Goal: Task Accomplishment & Management: Use online tool/utility

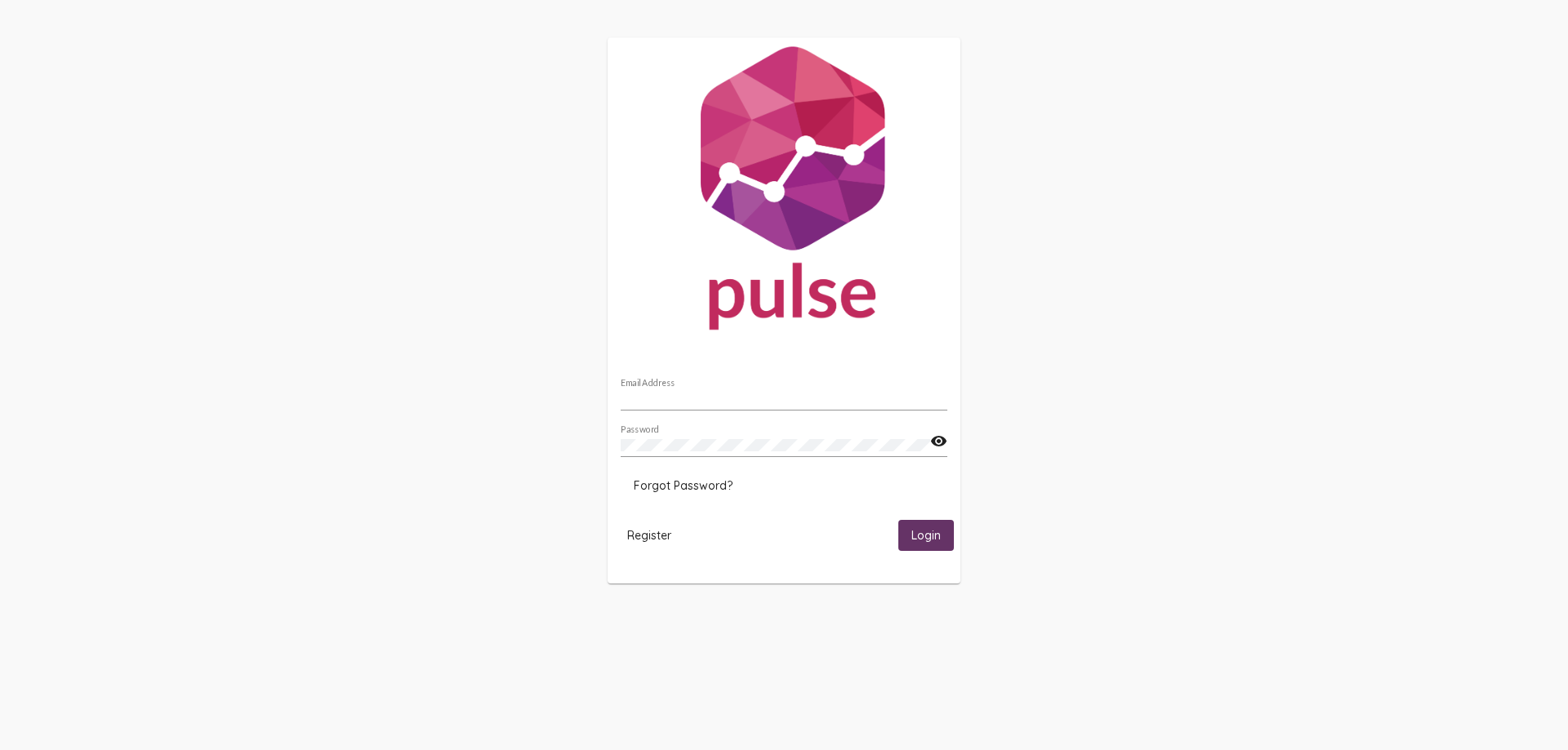
type input "[EMAIL_ADDRESS][DOMAIN_NAME]"
click at [927, 541] on span "Login" at bounding box center [926, 536] width 29 height 15
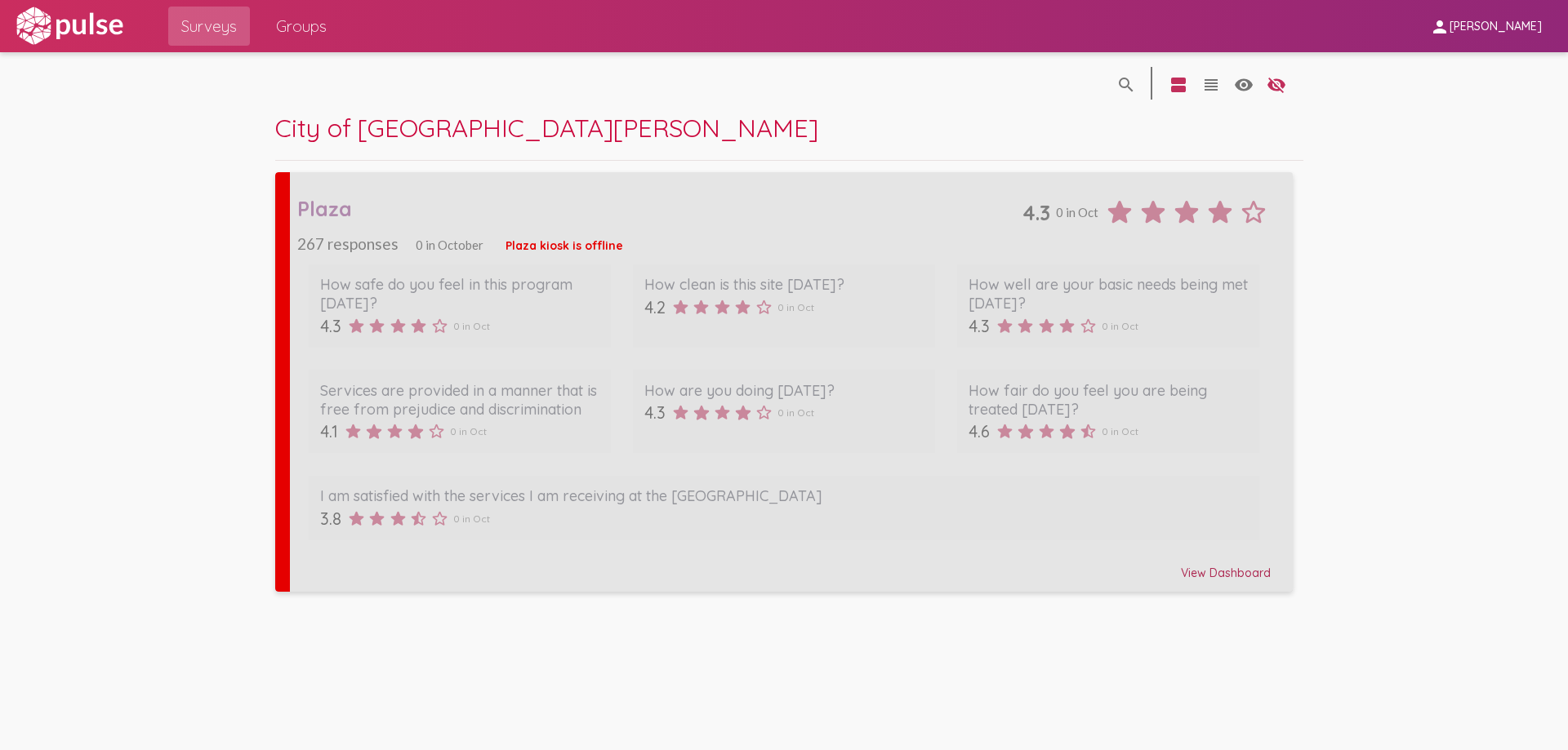
click at [386, 200] on div "Plaza" at bounding box center [660, 208] width 724 height 25
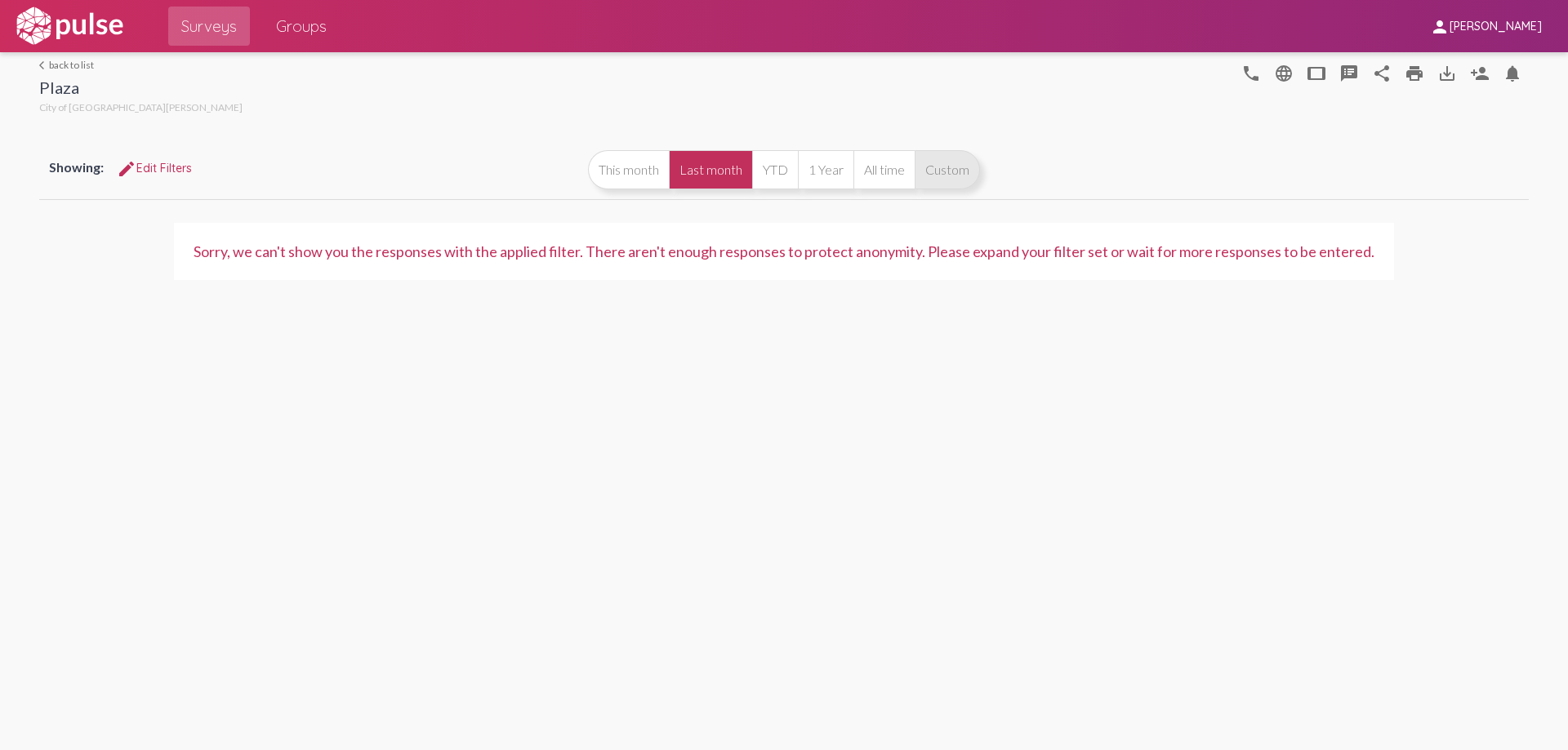
click at [942, 169] on button "Custom" at bounding box center [948, 170] width 65 height 39
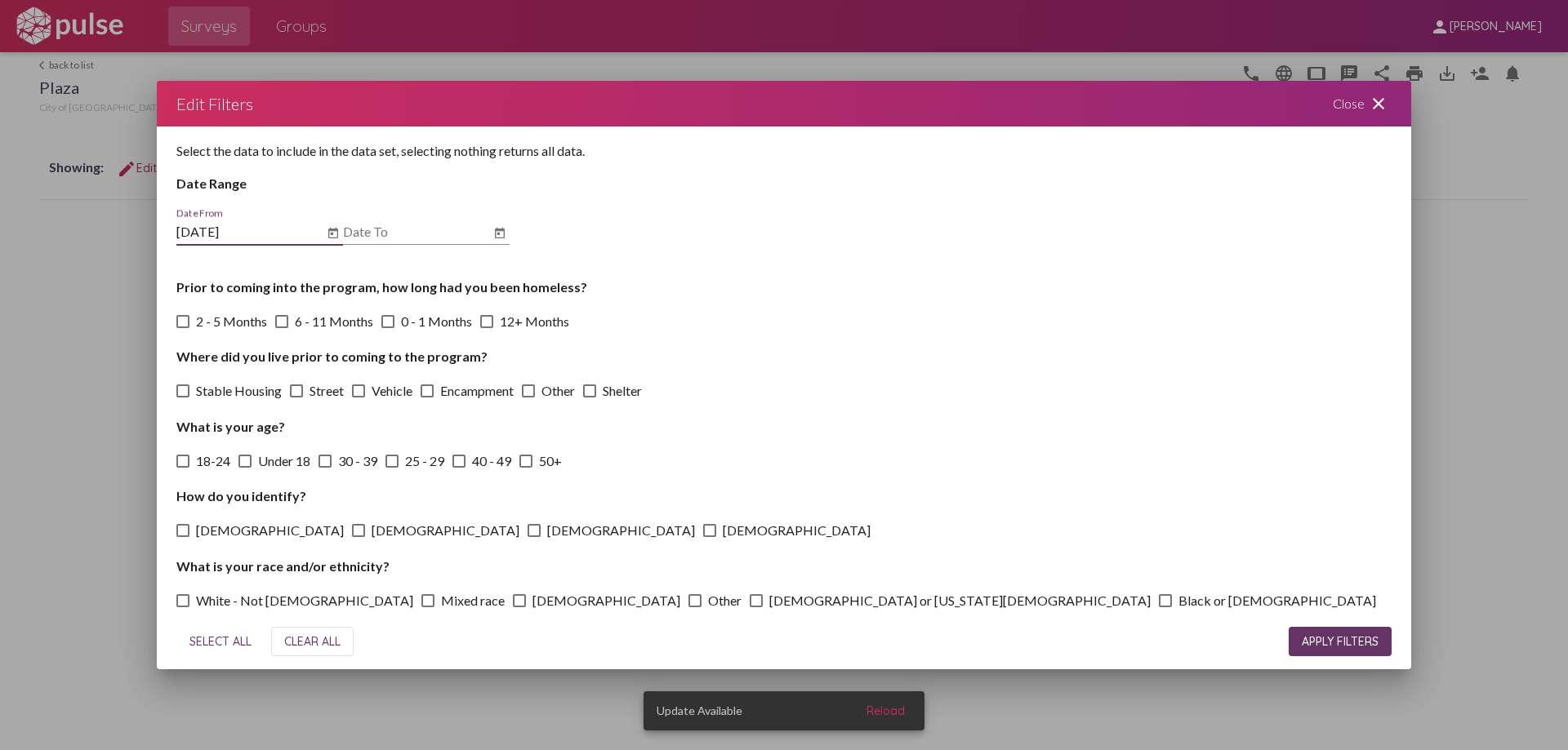
type input "[DATE]"
click at [423, 225] on input "Date To" at bounding box center [417, 232] width 147 height 15
type input "[DATE]"
click at [226, 649] on span "SELECT ALL" at bounding box center [221, 641] width 62 height 15
checkbox input "true"
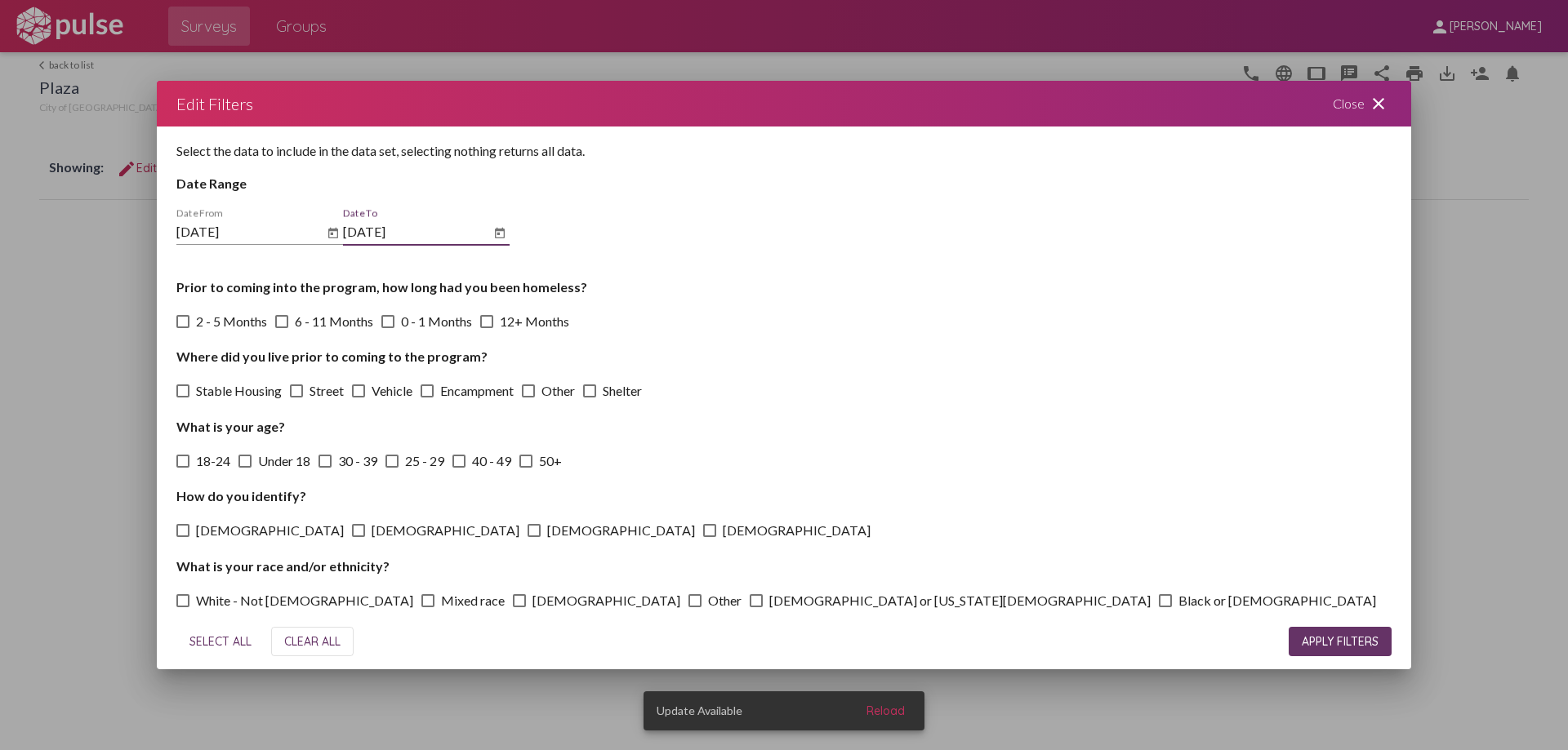
checkbox input "true"
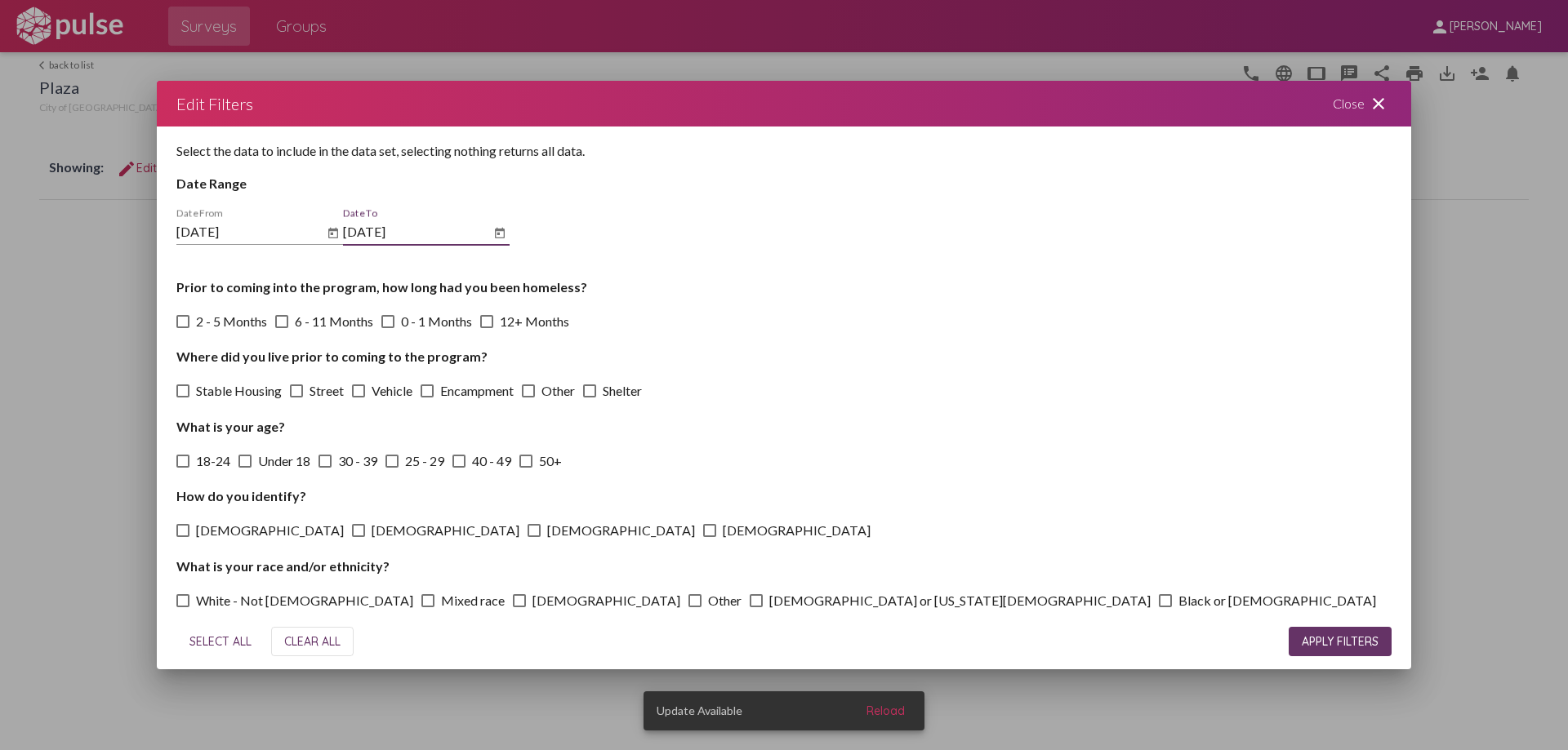
checkbox input "true"
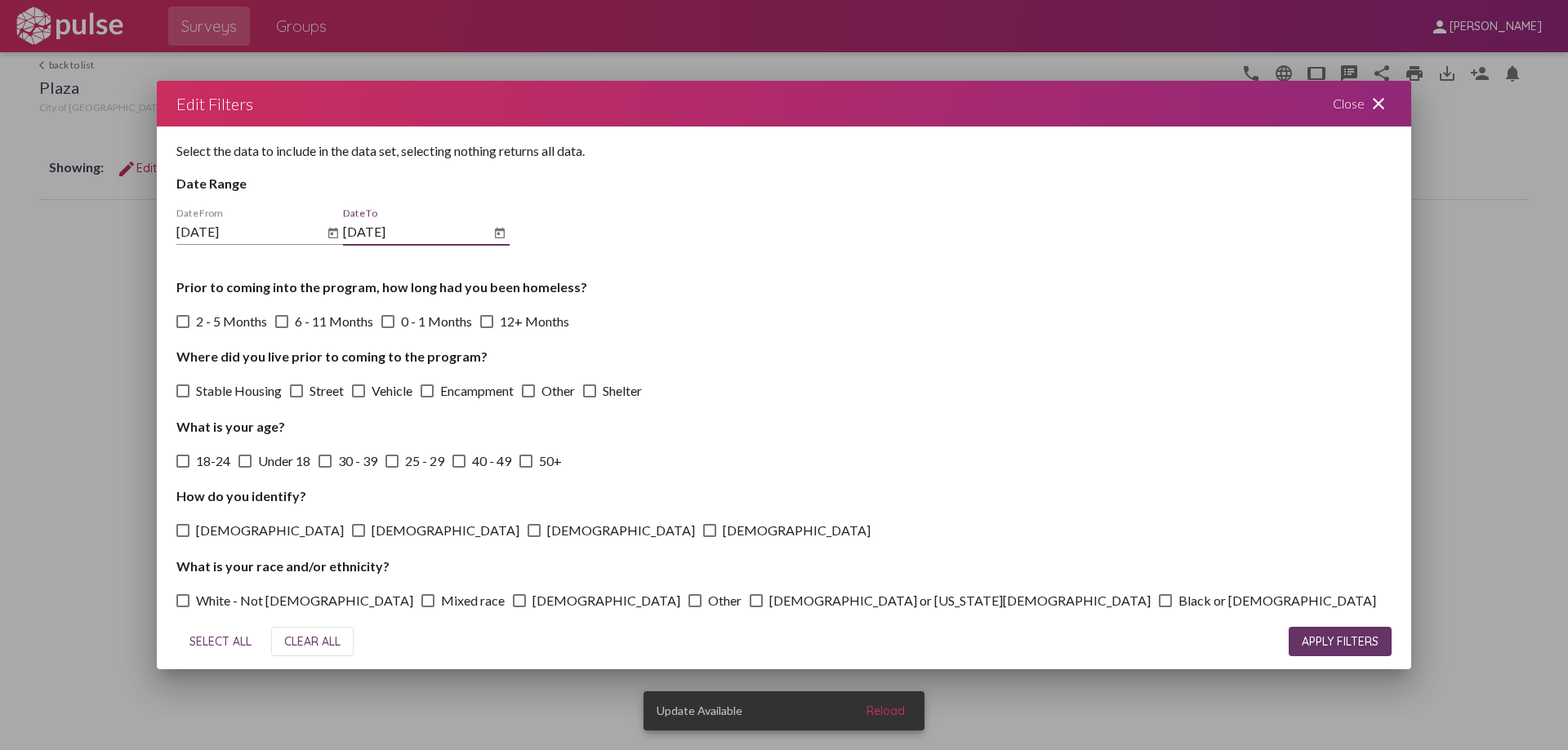
checkbox input "true"
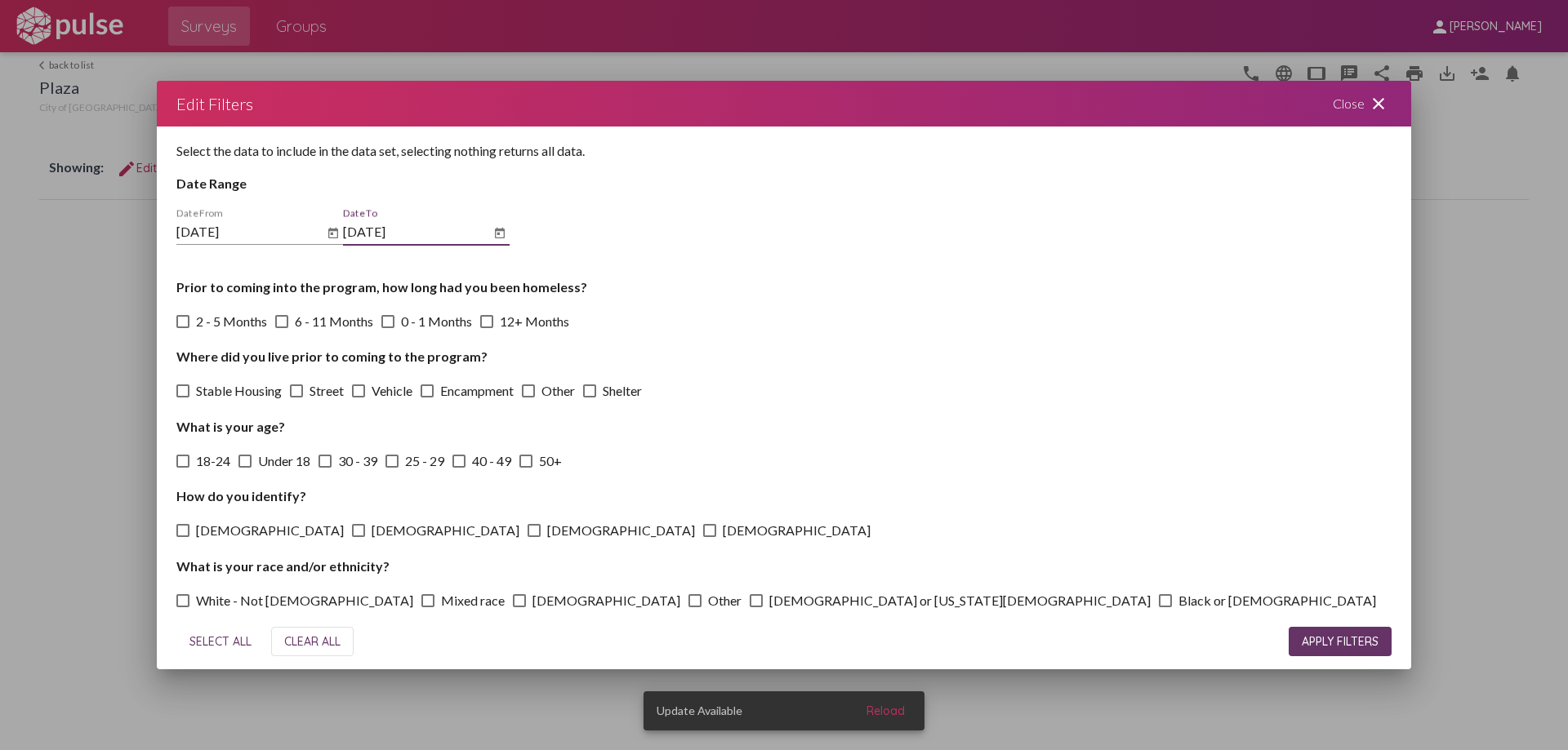
checkbox input "true"
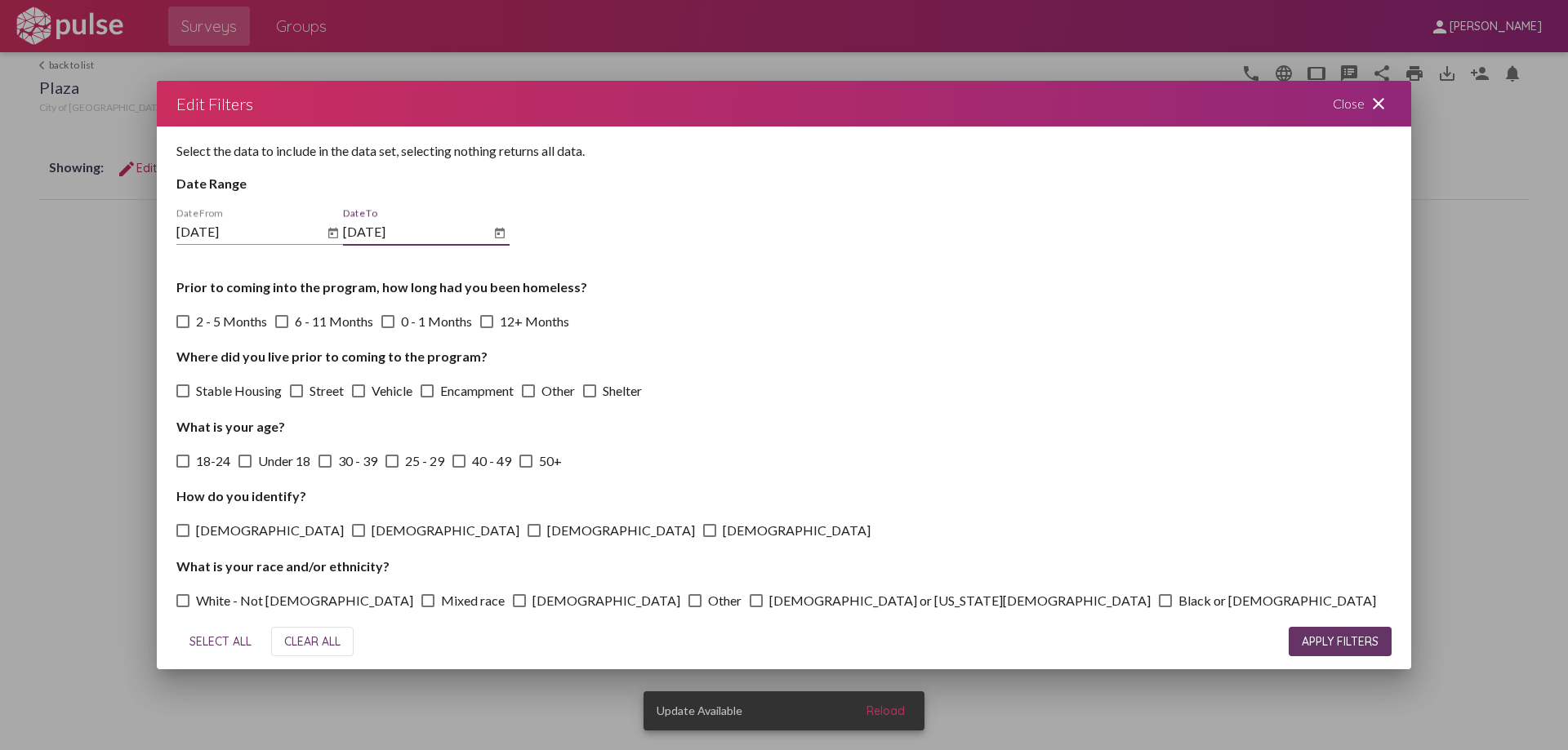
checkbox input "true"
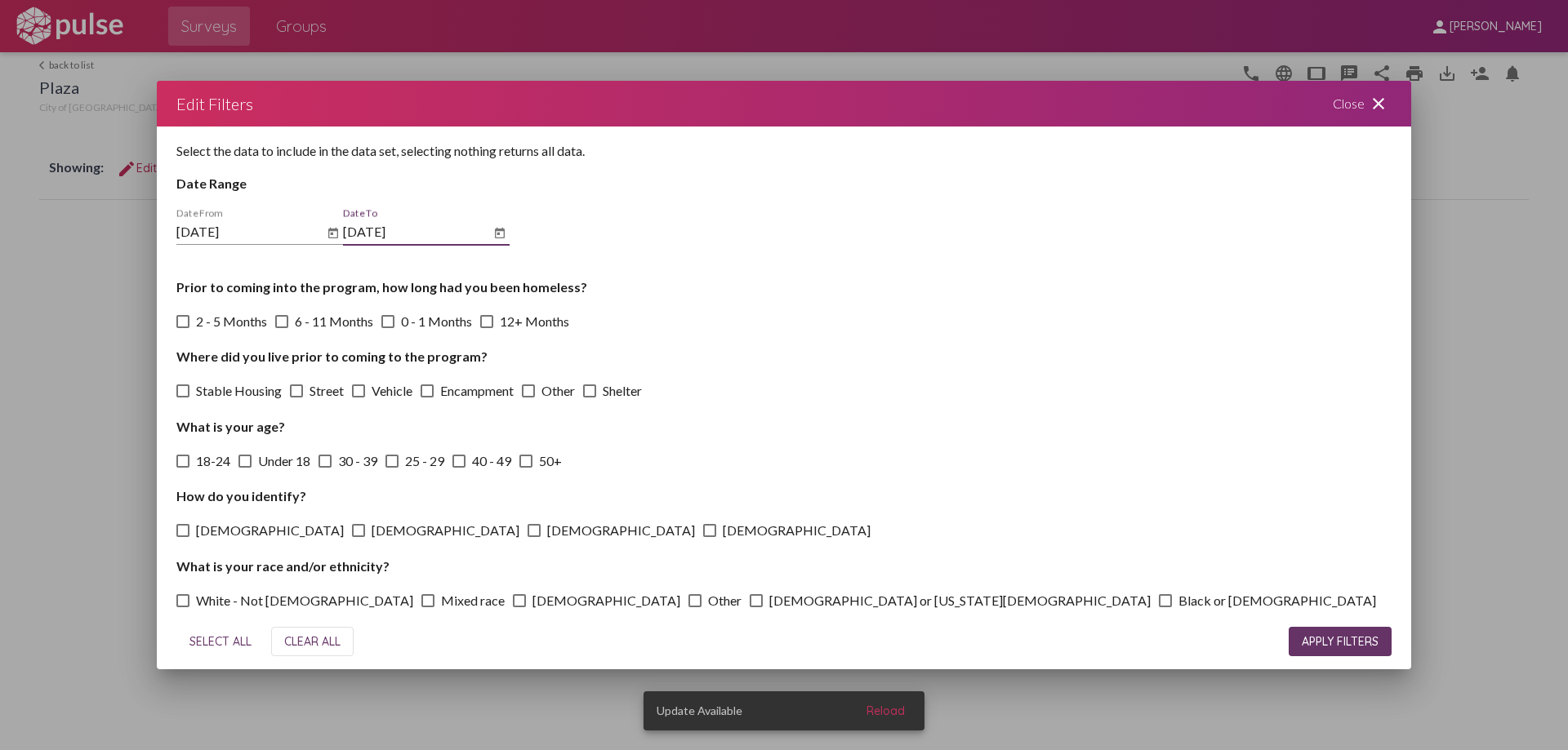
checkbox input "true"
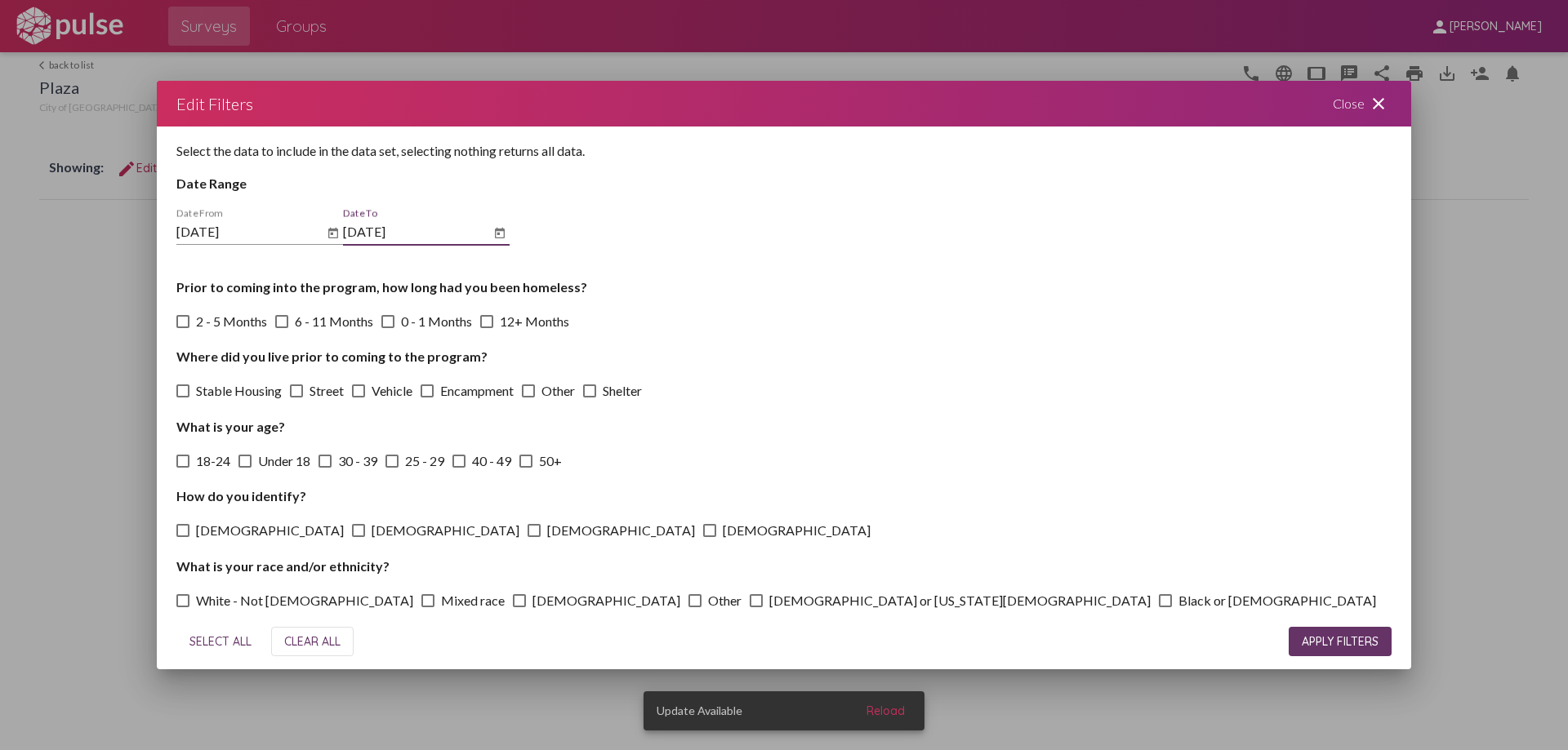
checkbox input "true"
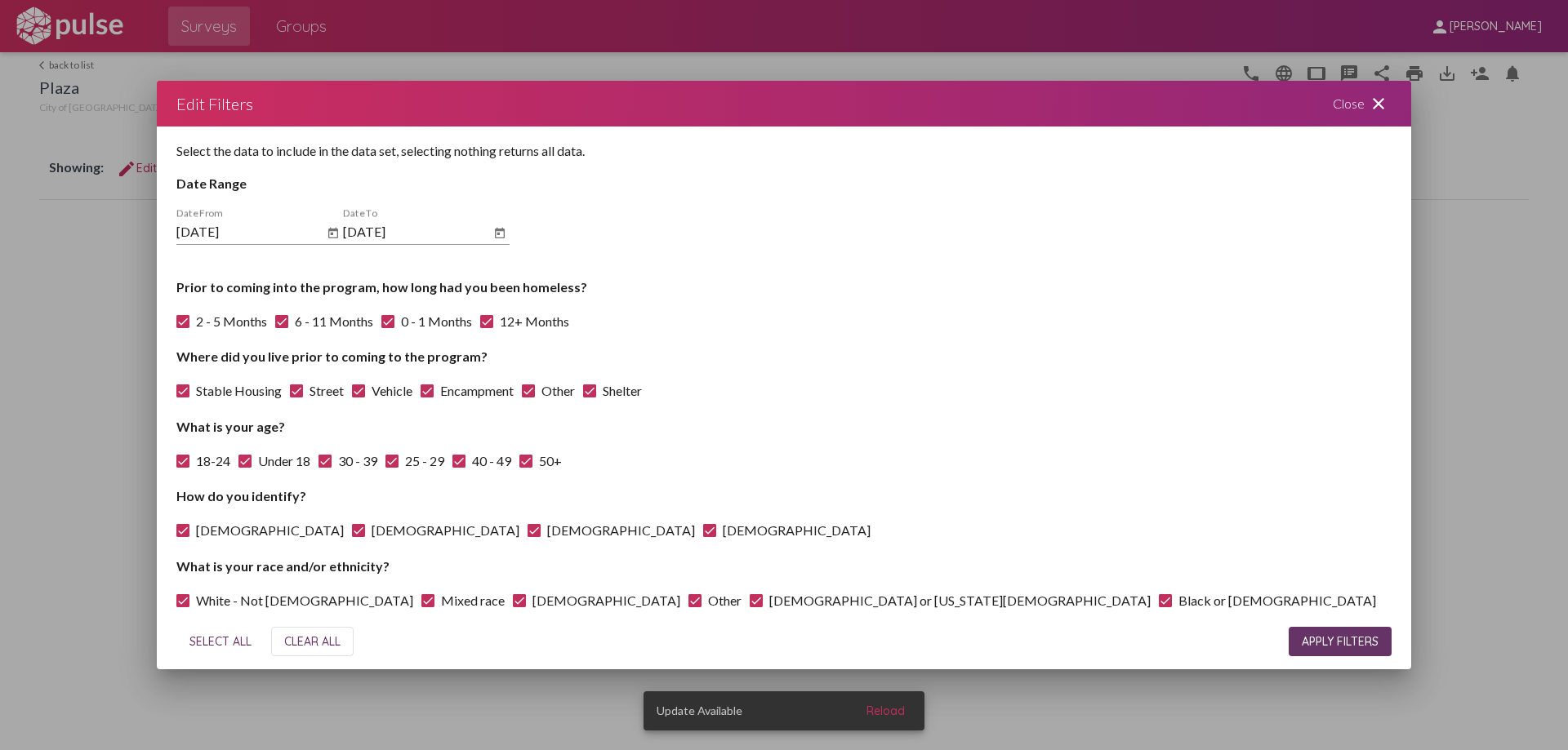
click at [1370, 643] on span "APPLY FILTERS" at bounding box center [1341, 641] width 77 height 15
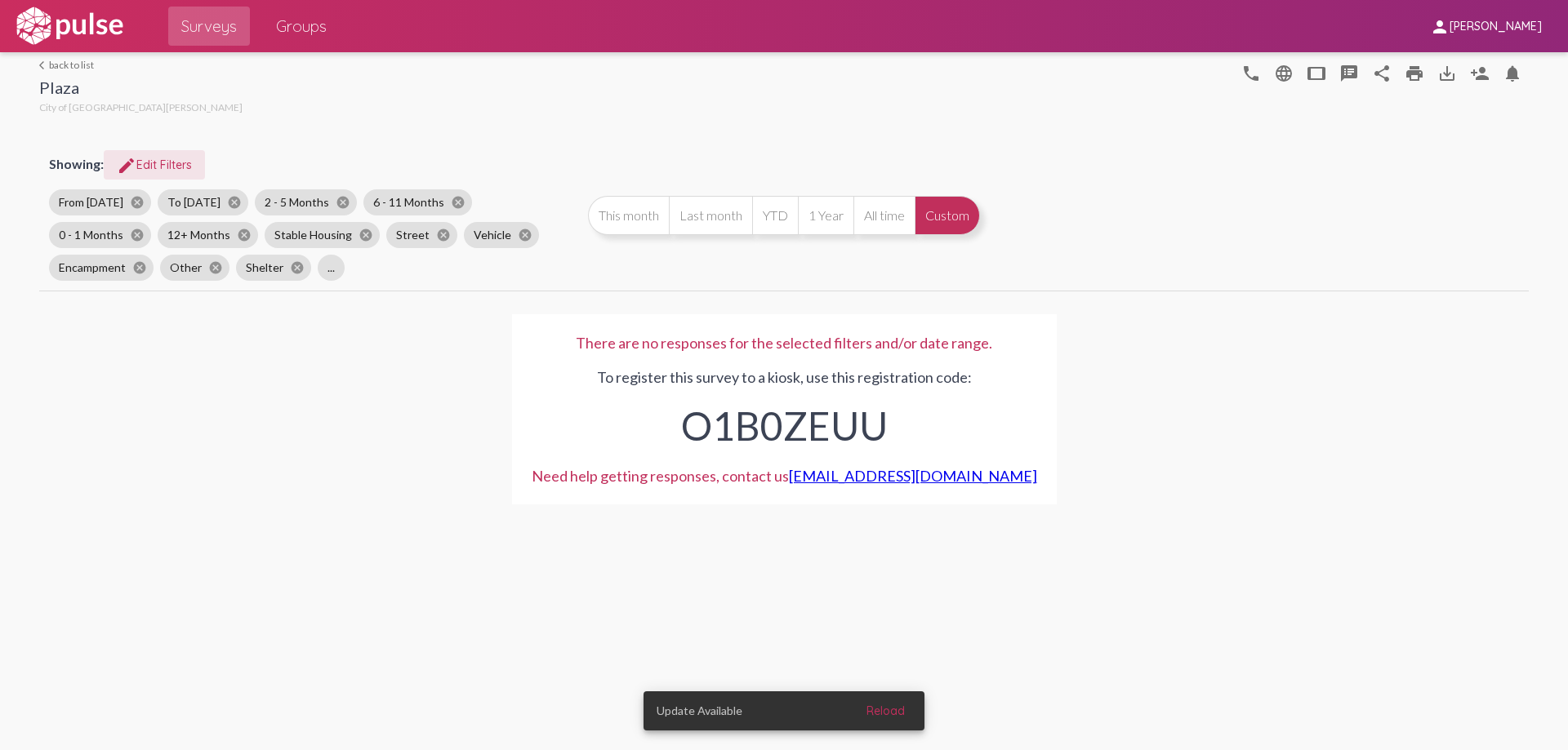
click at [155, 174] on button "edit Edit Filters" at bounding box center [155, 165] width 101 height 29
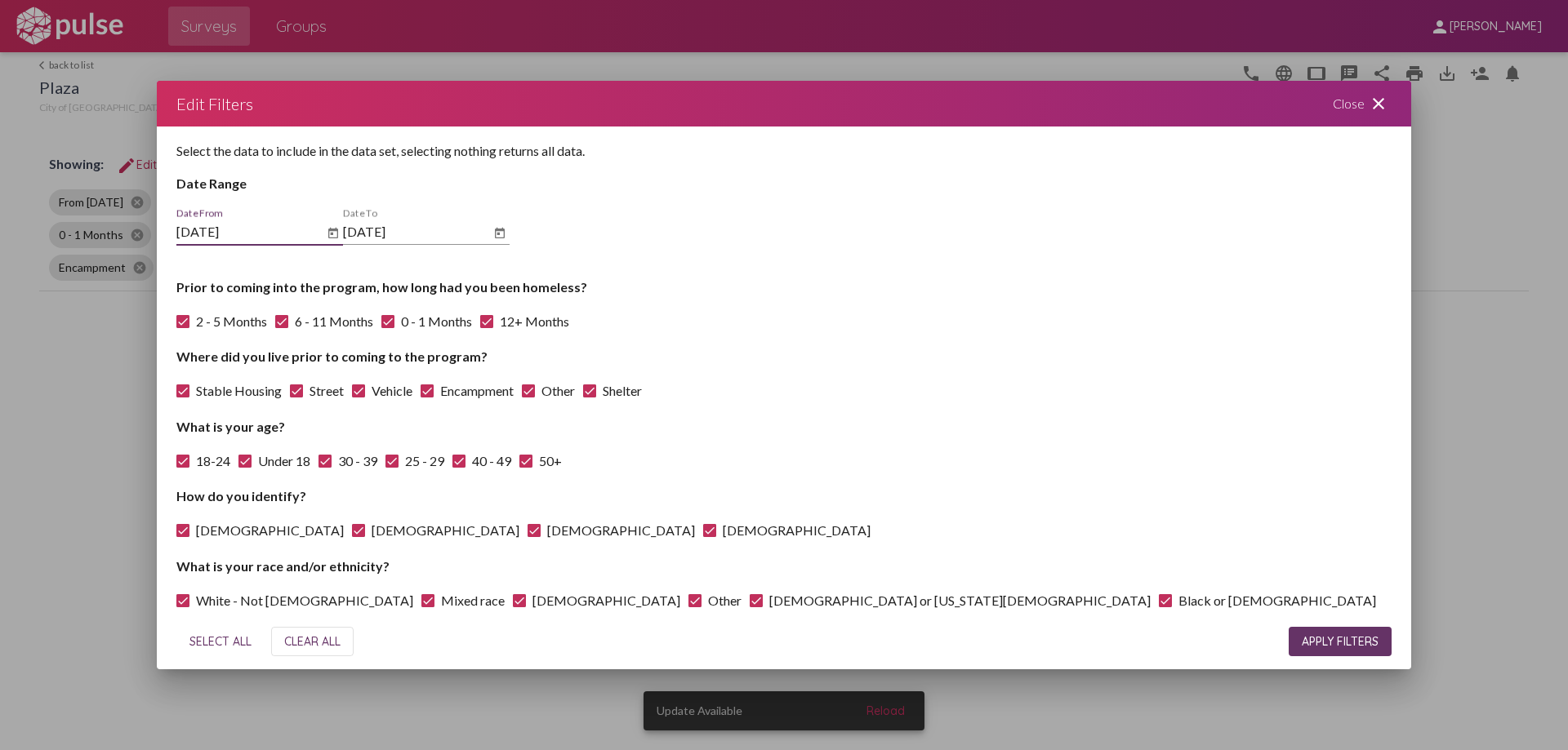
click at [294, 644] on span "CLEAR ALL" at bounding box center [312, 641] width 56 height 15
checkbox input "false"
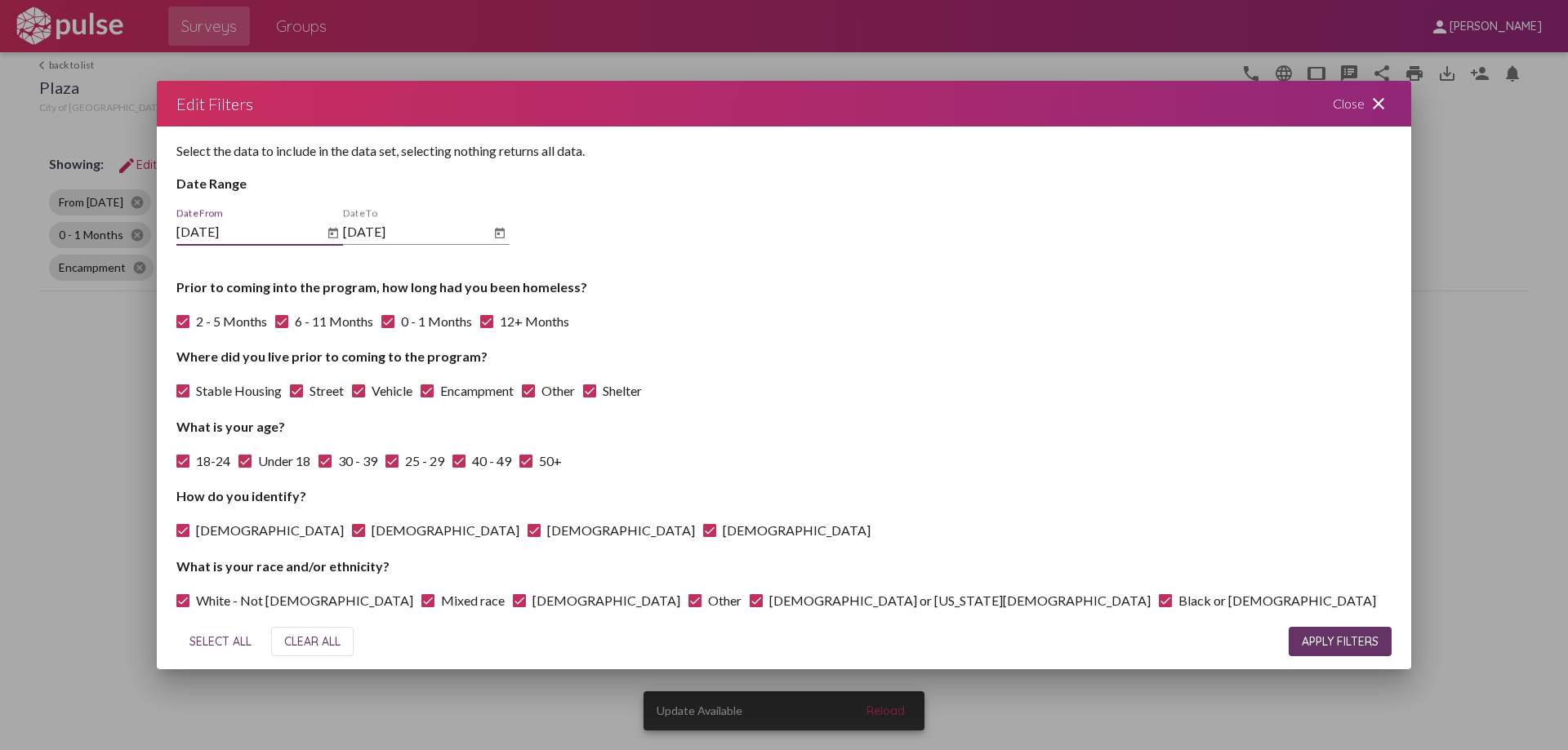
checkbox input "false"
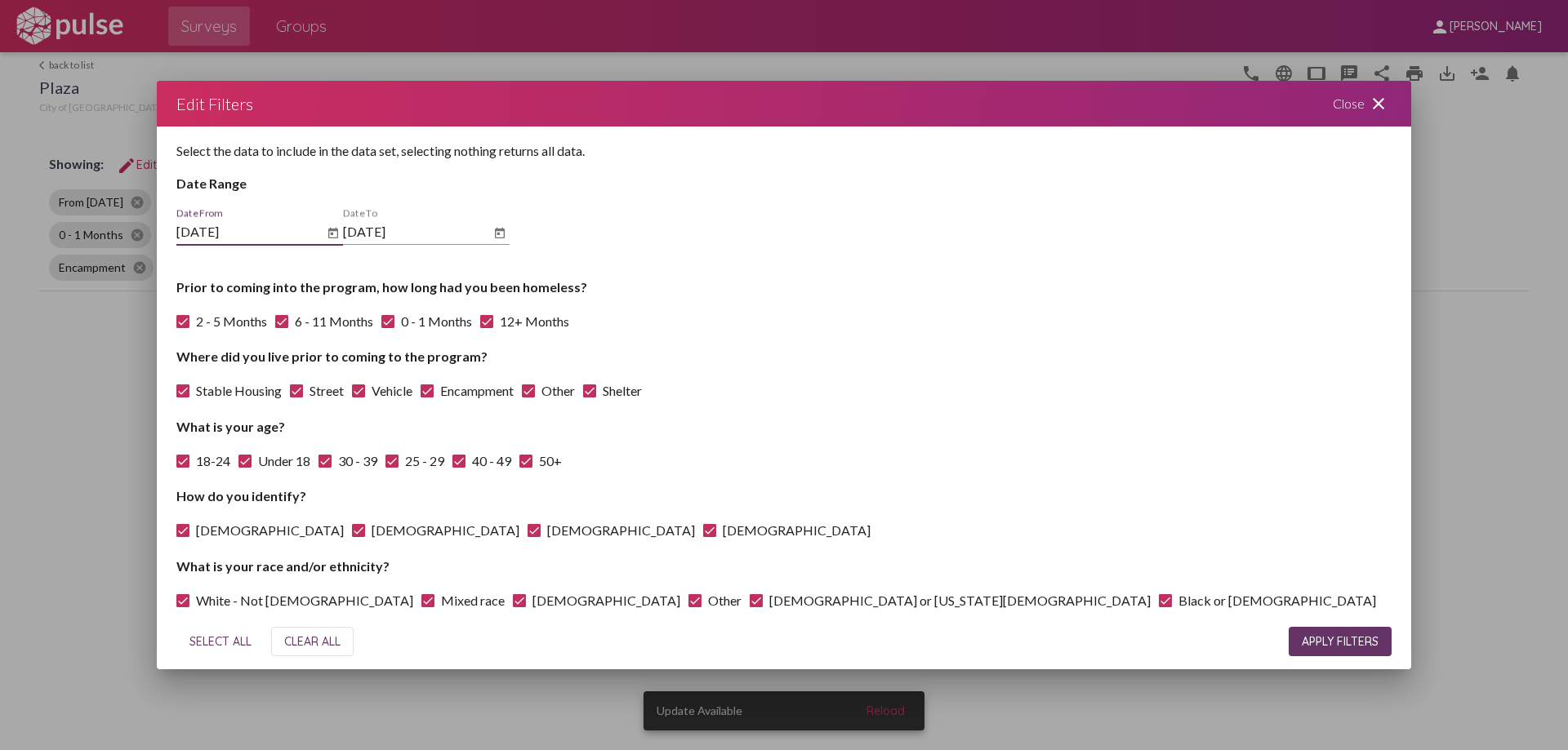
checkbox input "false"
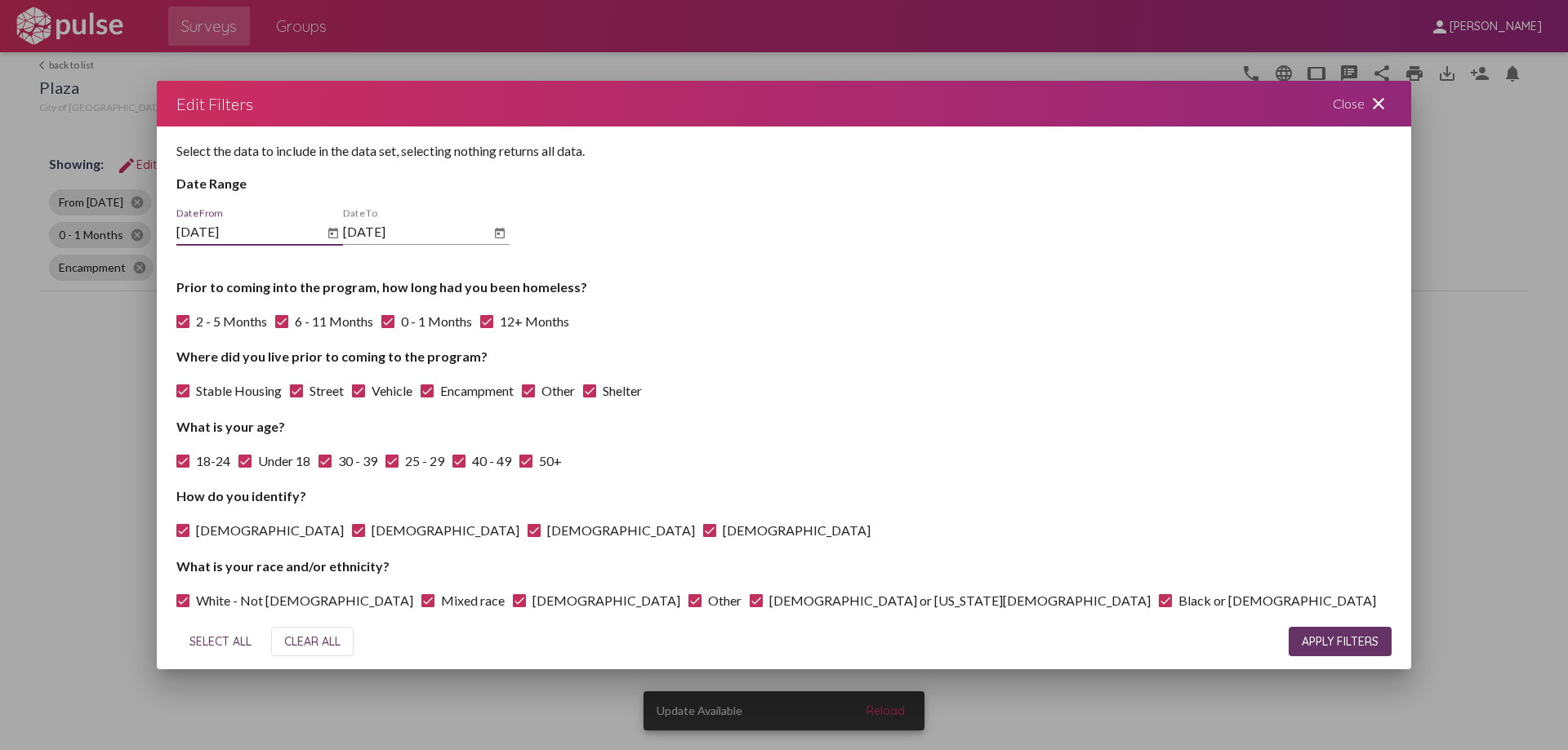
checkbox input "false"
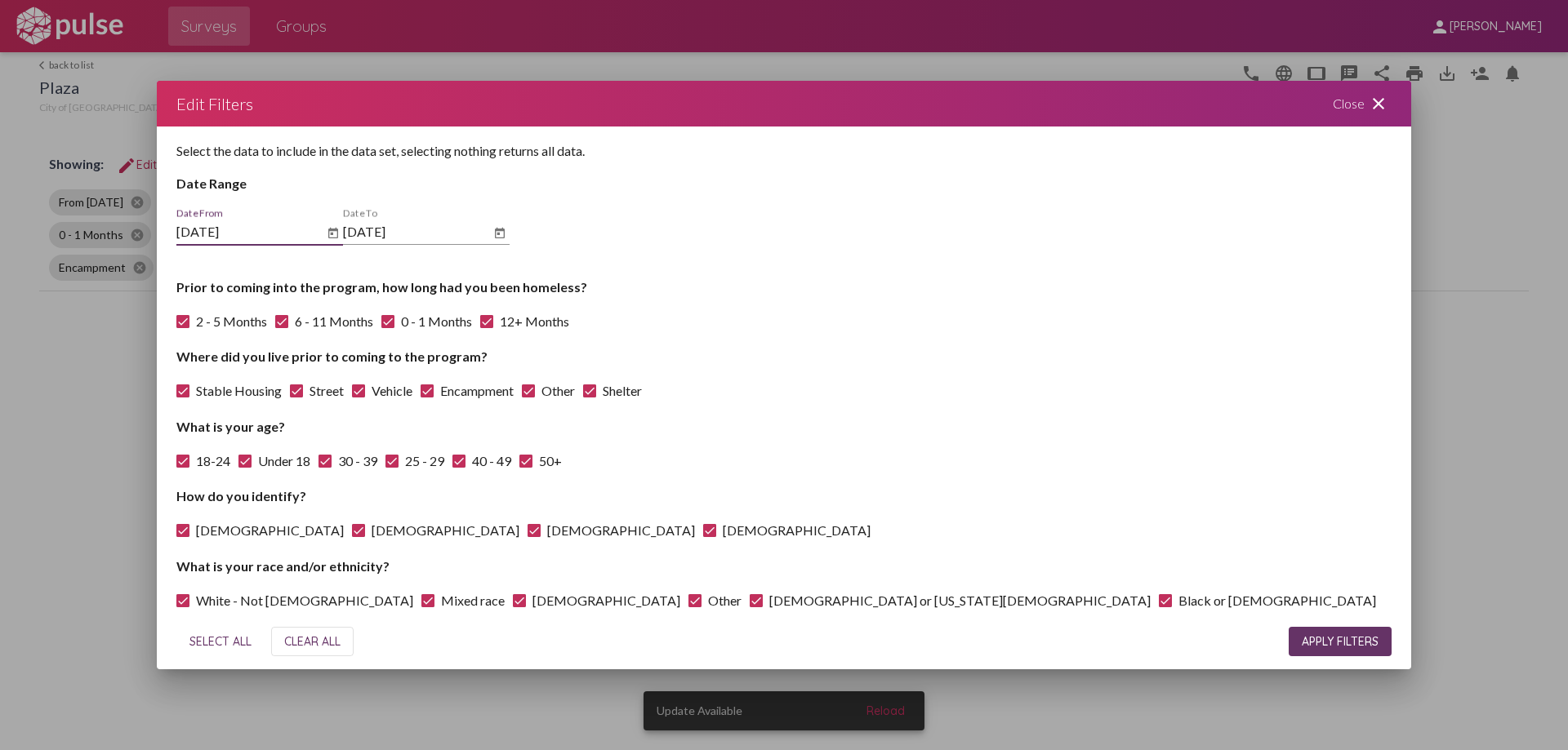
checkbox input "false"
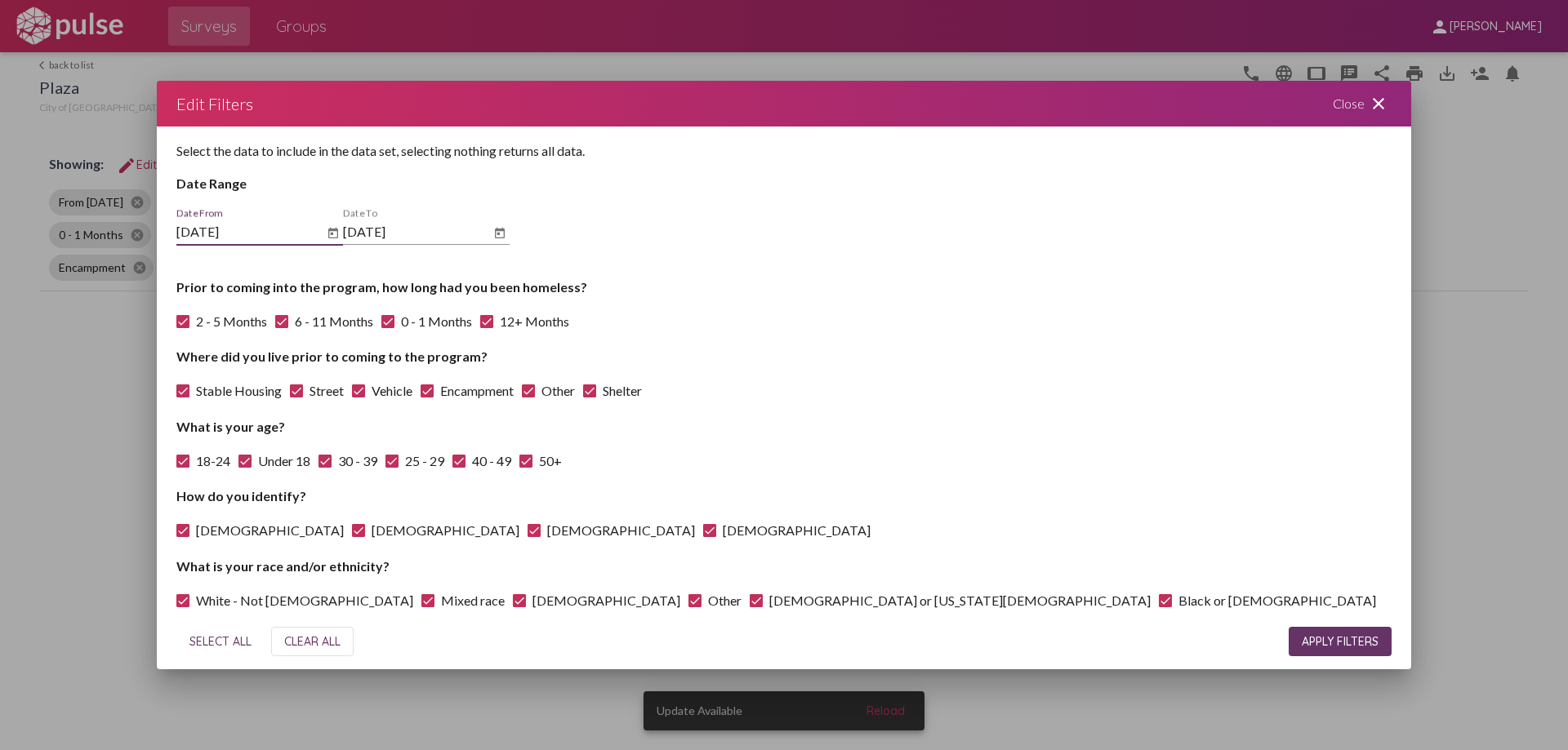
checkbox input "false"
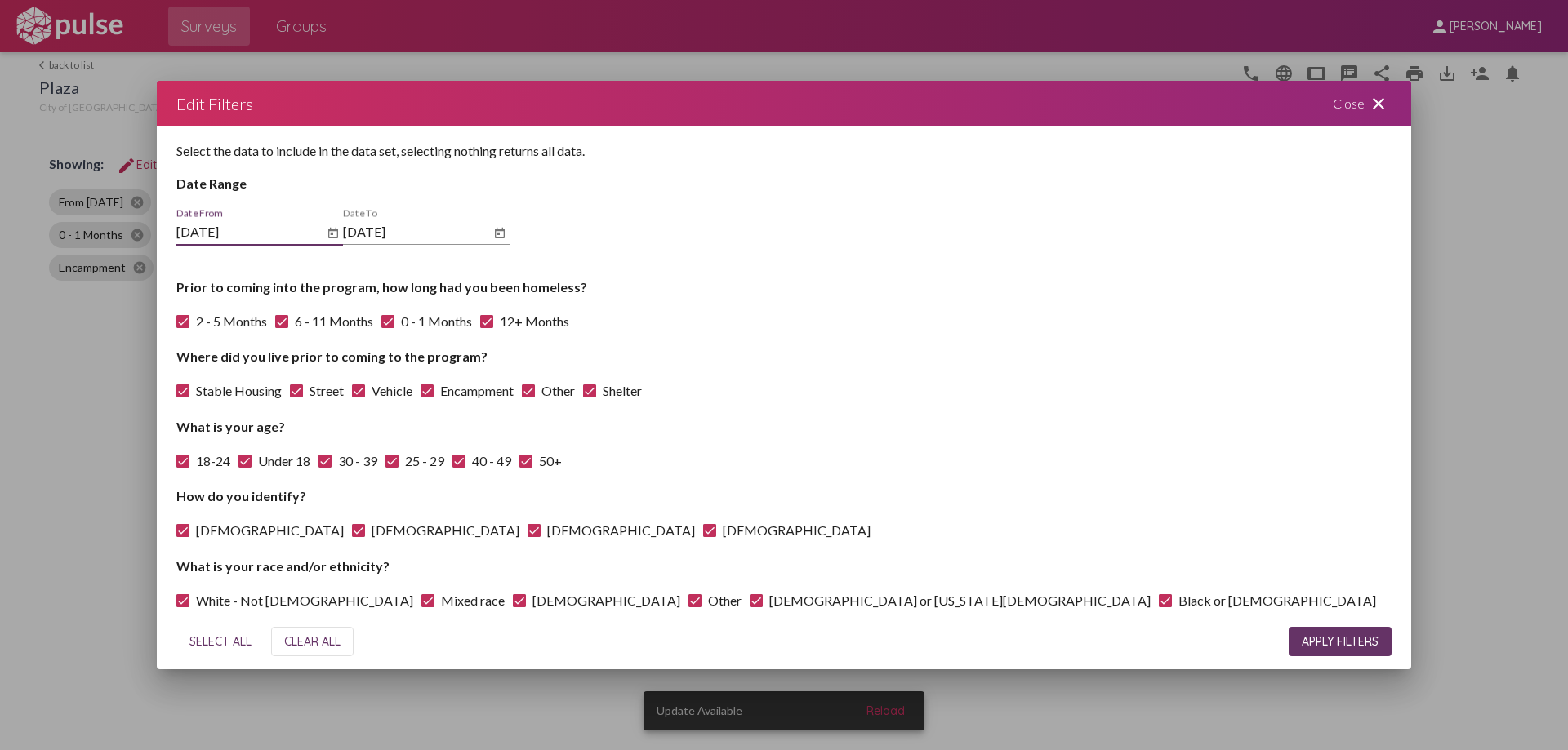
checkbox input "false"
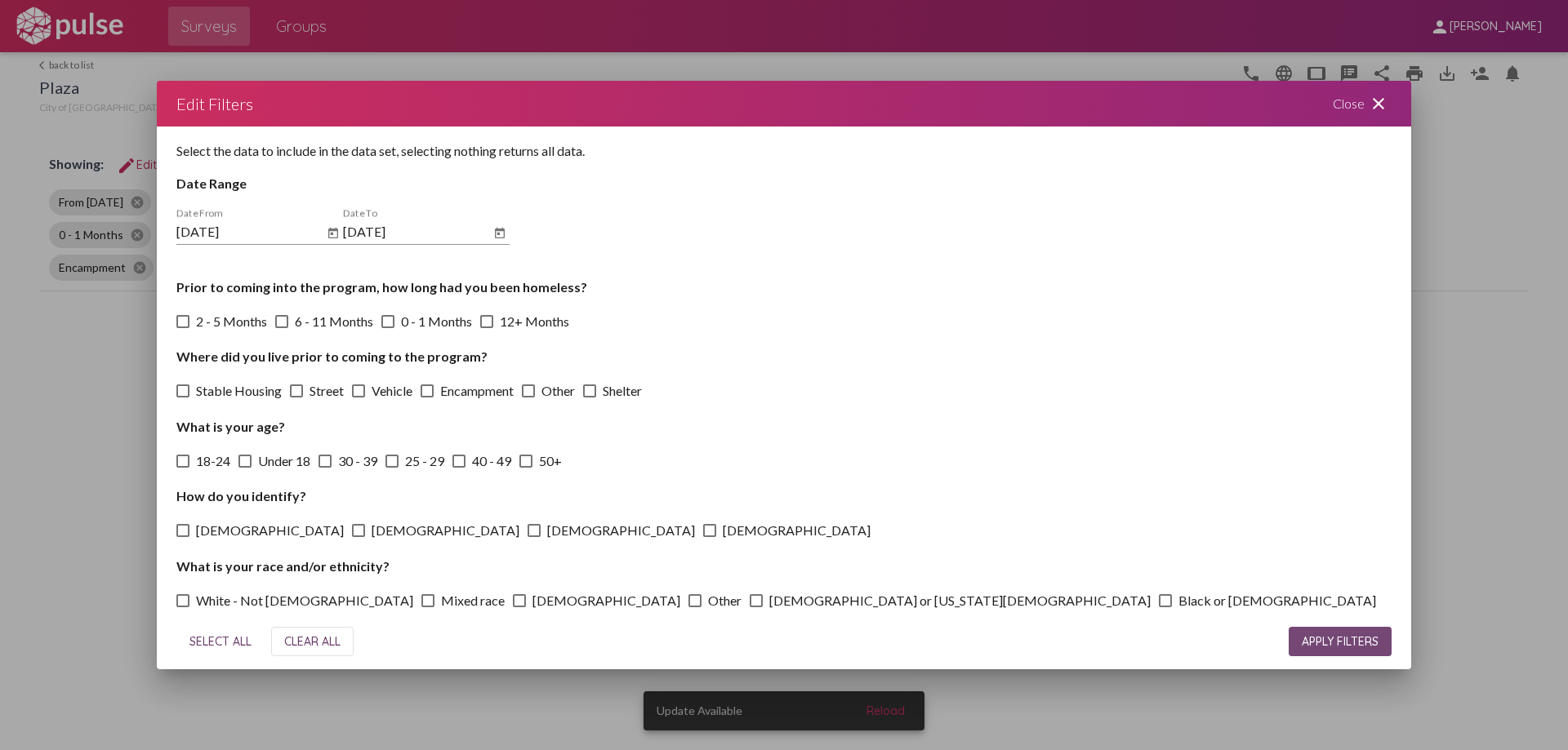
click at [1310, 629] on button "APPLY FILTERS" at bounding box center [1341, 641] width 103 height 29
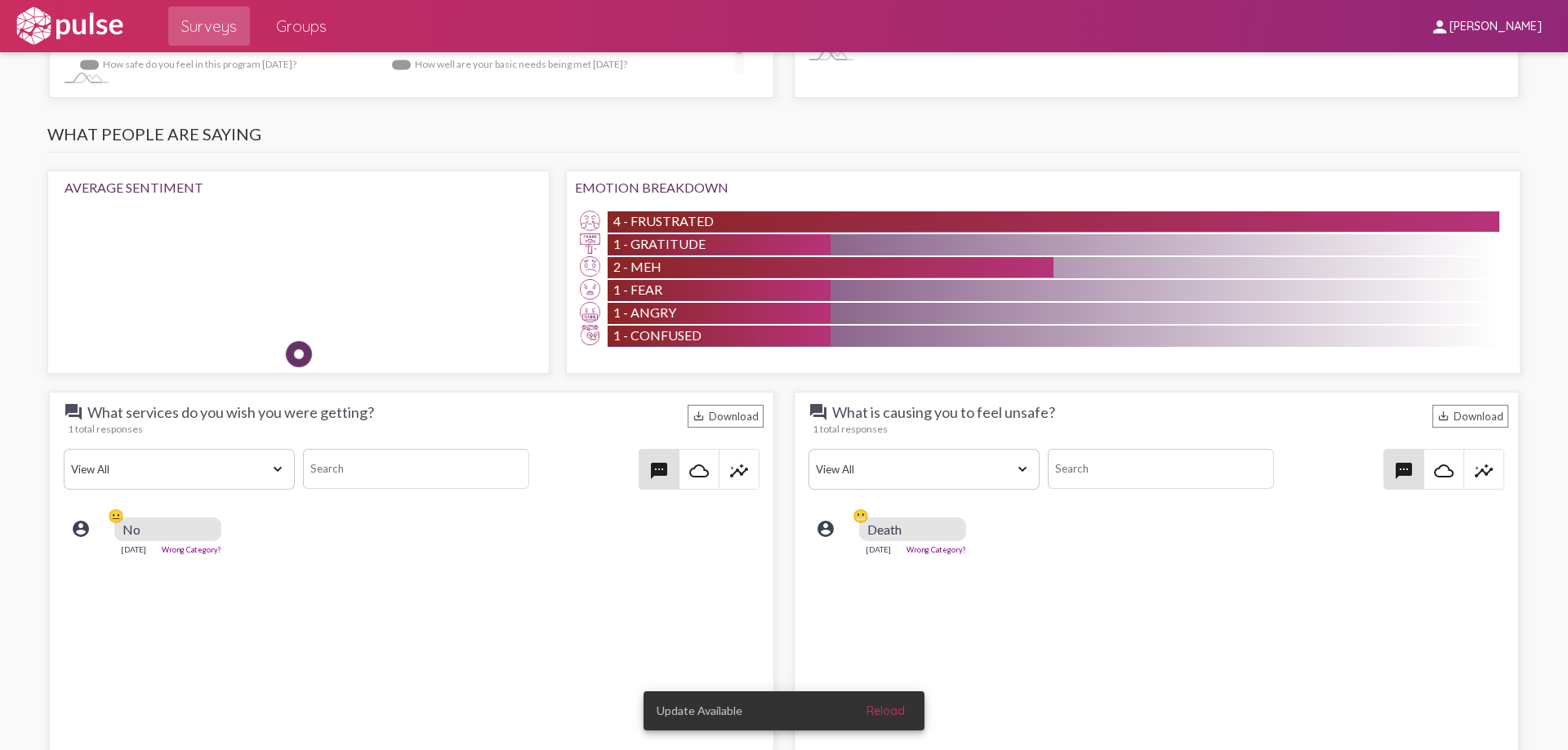
scroll to position [1497, 0]
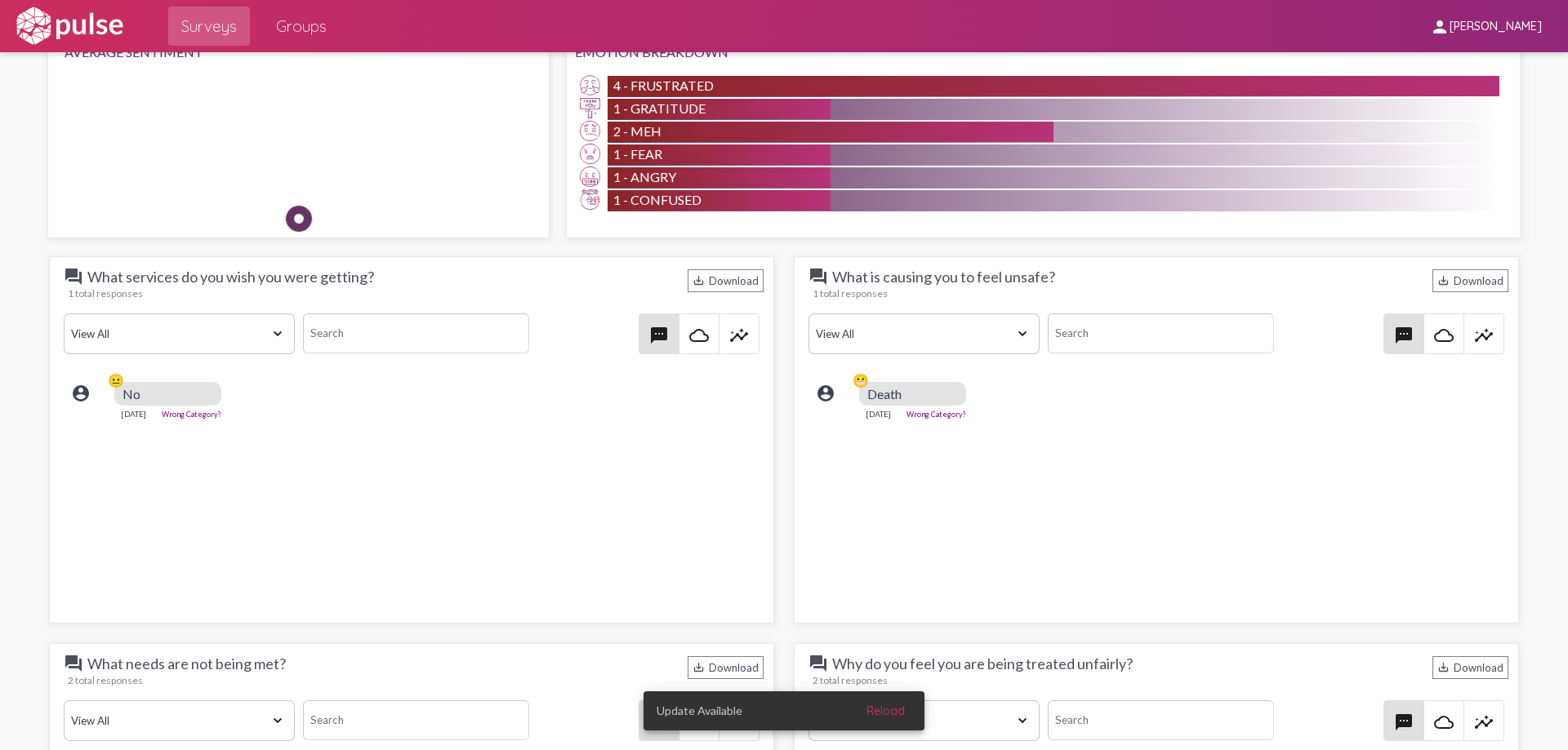
click at [201, 400] on div "No" at bounding box center [168, 394] width 107 height 24
click at [213, 410] on link "Wrong Category?" at bounding box center [191, 414] width 60 height 9
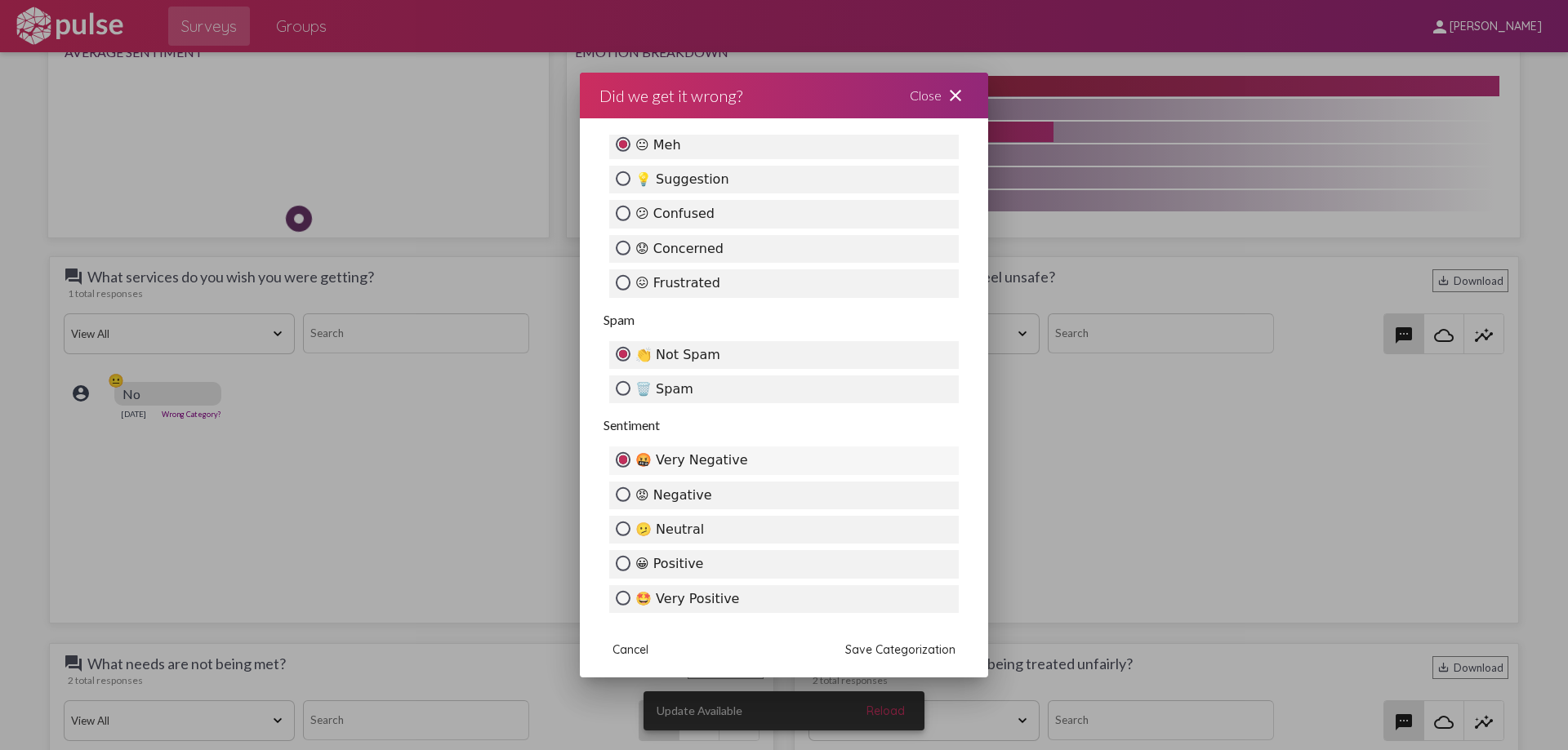
scroll to position [413, 0]
click at [661, 604] on label "🤩 Very Positive" at bounding box center [784, 598] width 350 height 28
click at [630, 604] on input "🤩 Very Positive" at bounding box center [623, 597] width 15 height 15
radio input "true"
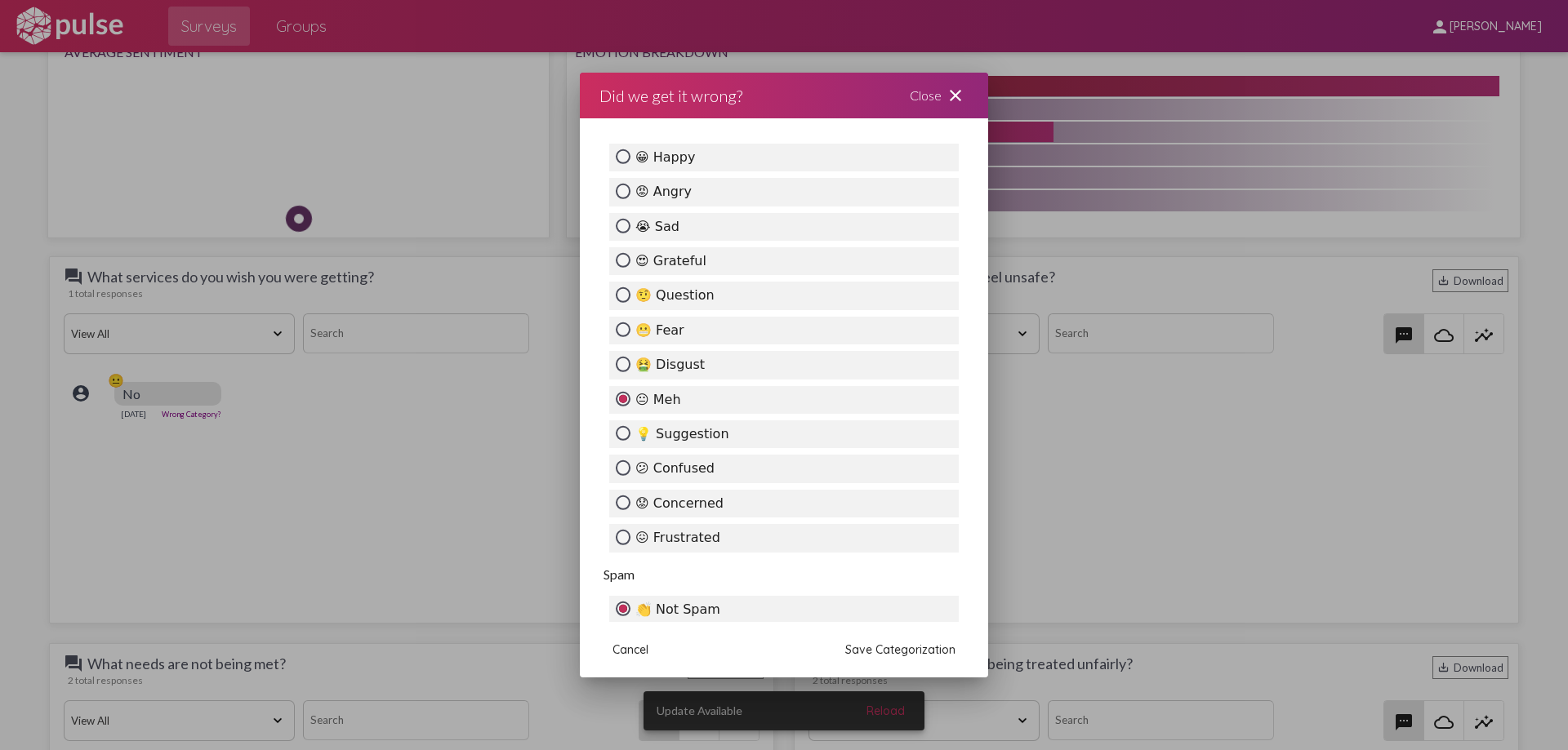
scroll to position [0, 0]
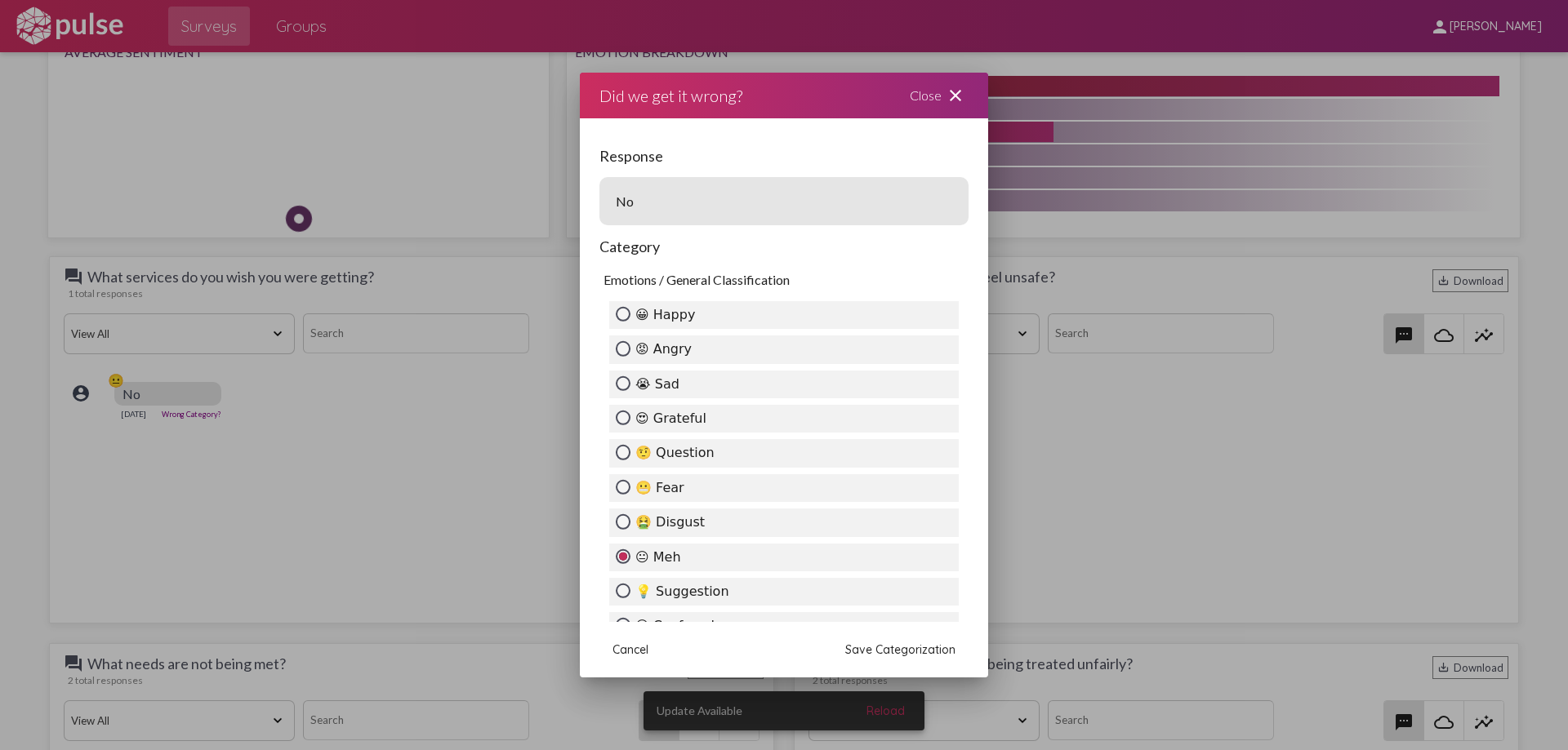
click at [918, 646] on span "Save Categorization" at bounding box center [900, 650] width 110 height 15
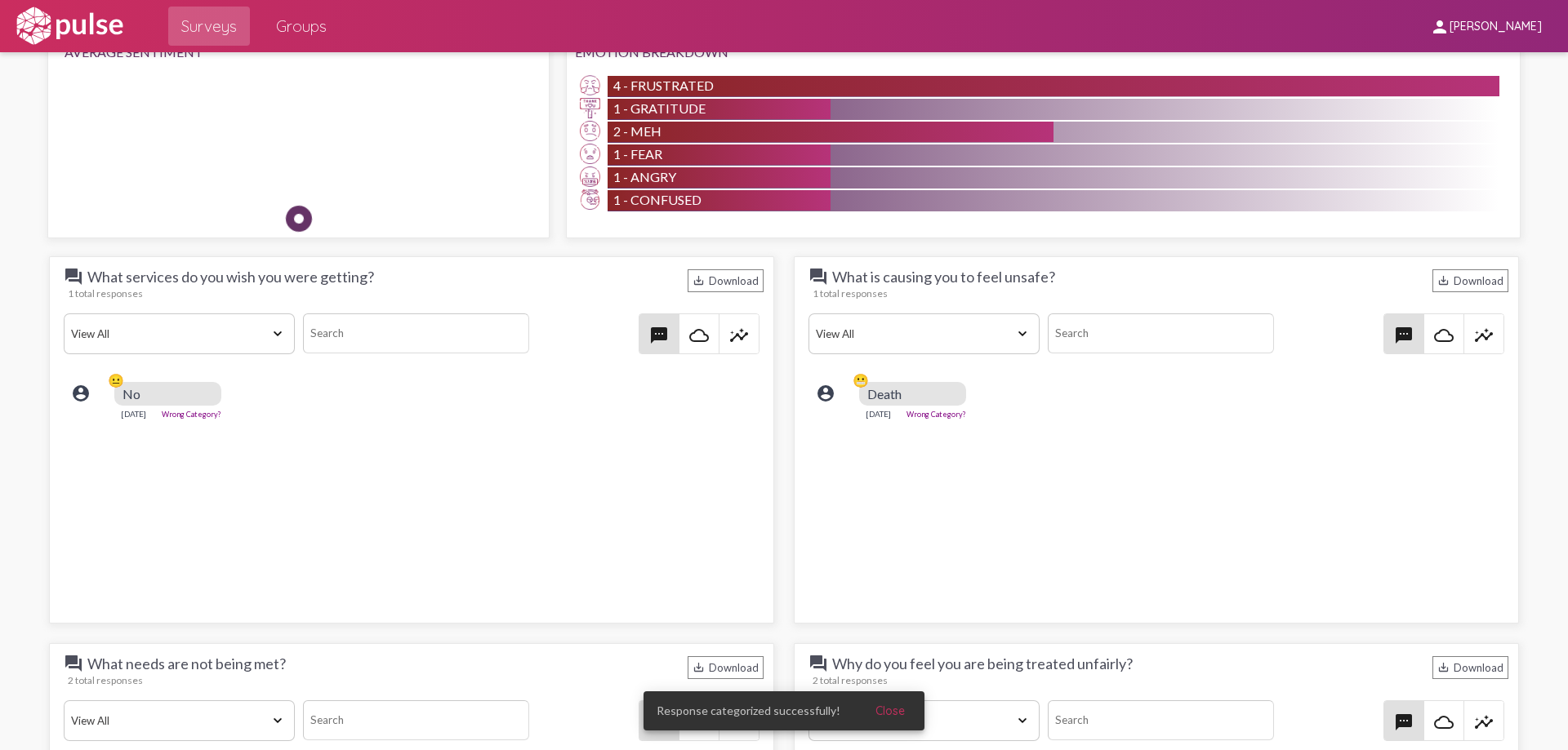
click at [108, 382] on div "😐" at bounding box center [116, 381] width 16 height 16
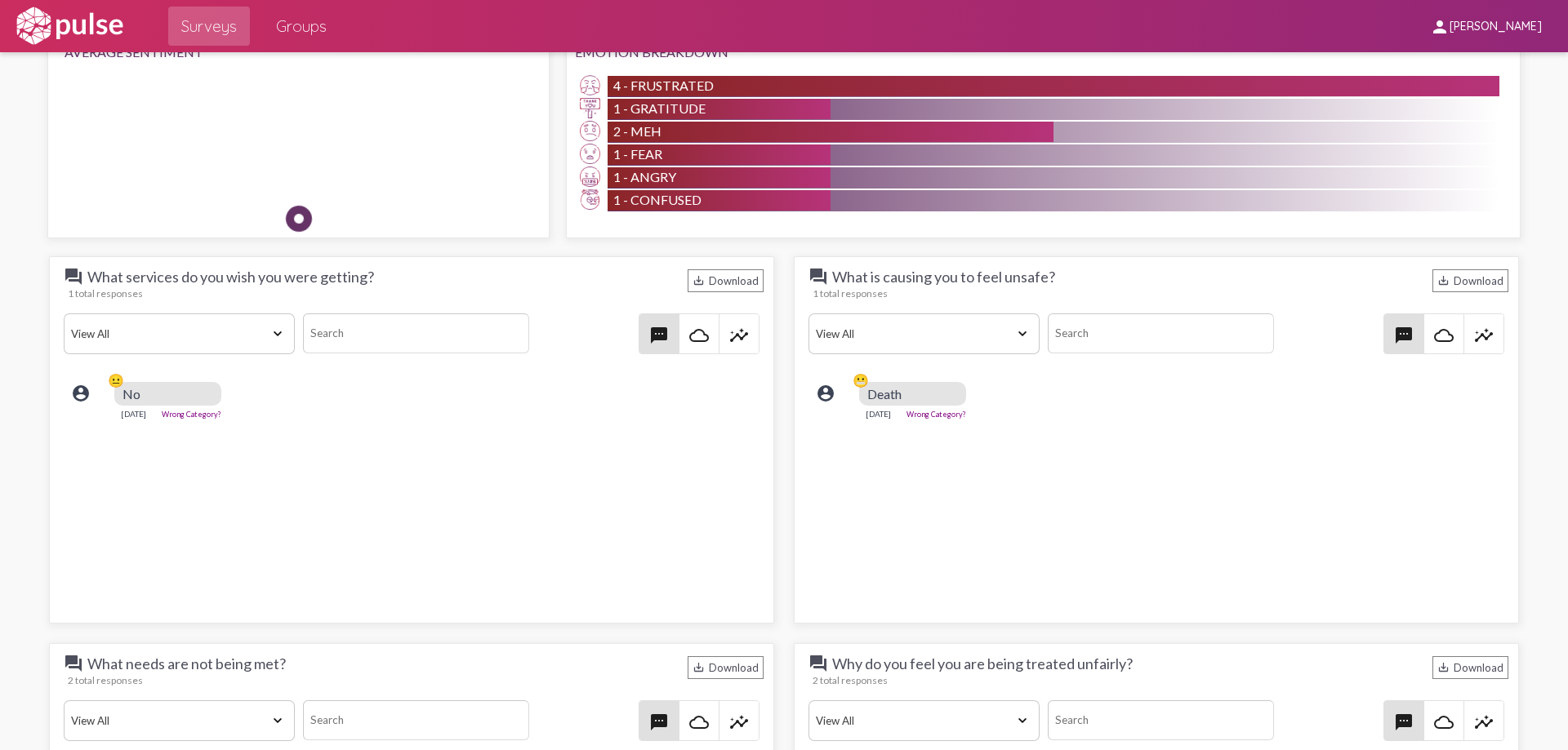
click at [945, 382] on div "Death" at bounding box center [912, 394] width 107 height 24
drag, startPoint x: 910, startPoint y: 387, endPoint x: 866, endPoint y: 401, distance: 46.2
click at [867, 401] on span "Death" at bounding box center [885, 394] width 34 height 16
click at [1406, 331] on span "textsms" at bounding box center [1404, 334] width 39 height 39
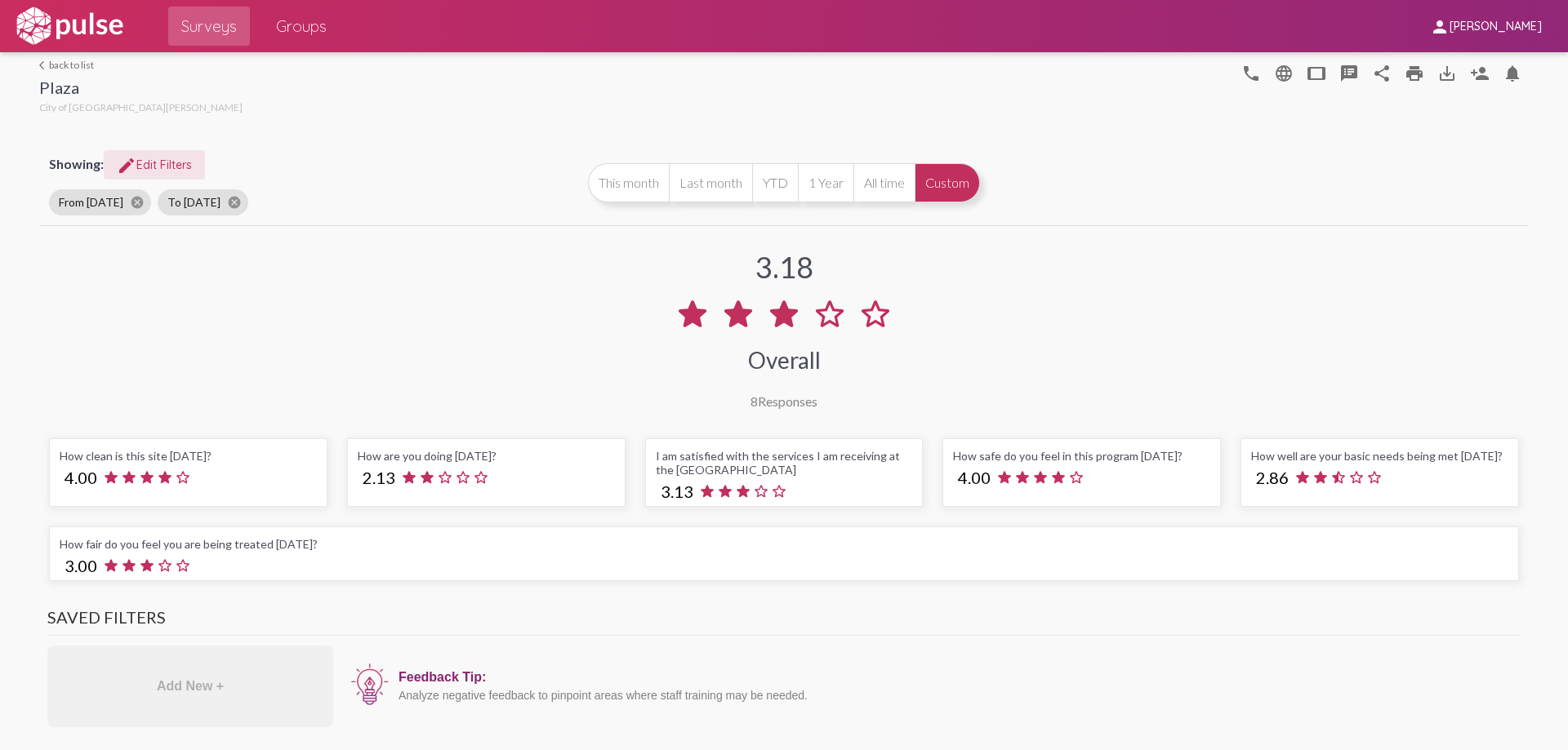
click at [168, 165] on span "edit Edit Filters" at bounding box center [155, 165] width 75 height 15
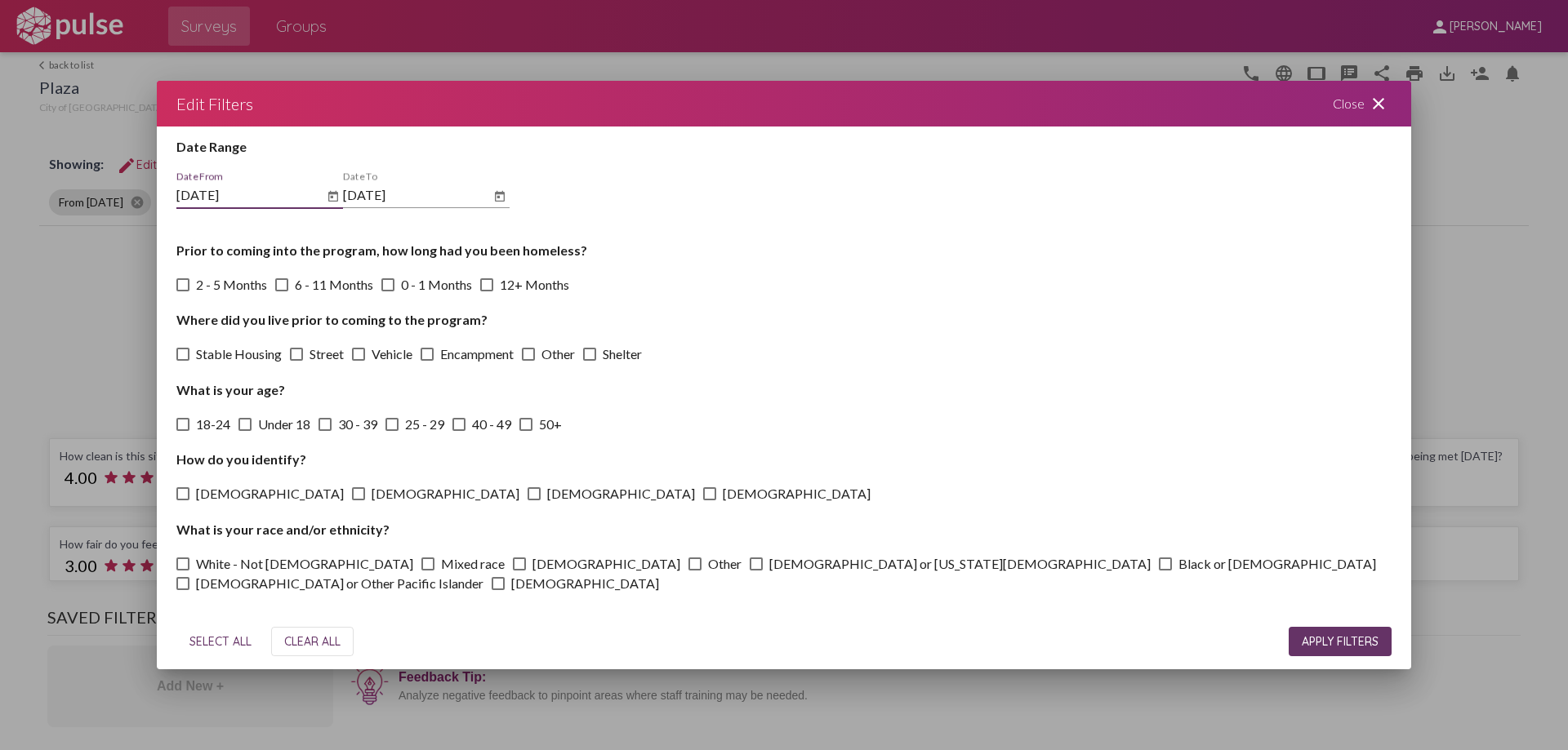
scroll to position [74, 0]
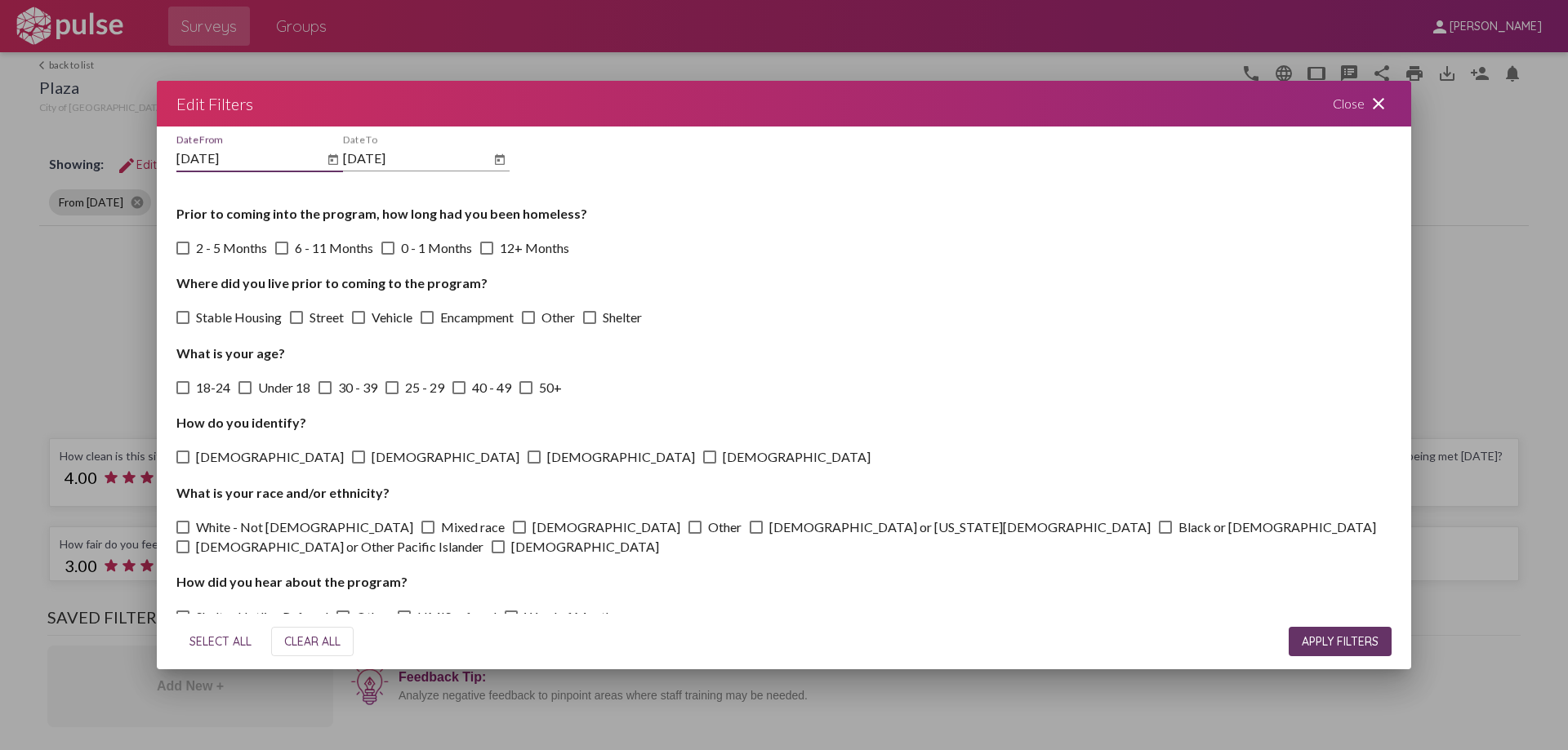
click at [1387, 99] on mat-icon "close" at bounding box center [1379, 104] width 20 height 20
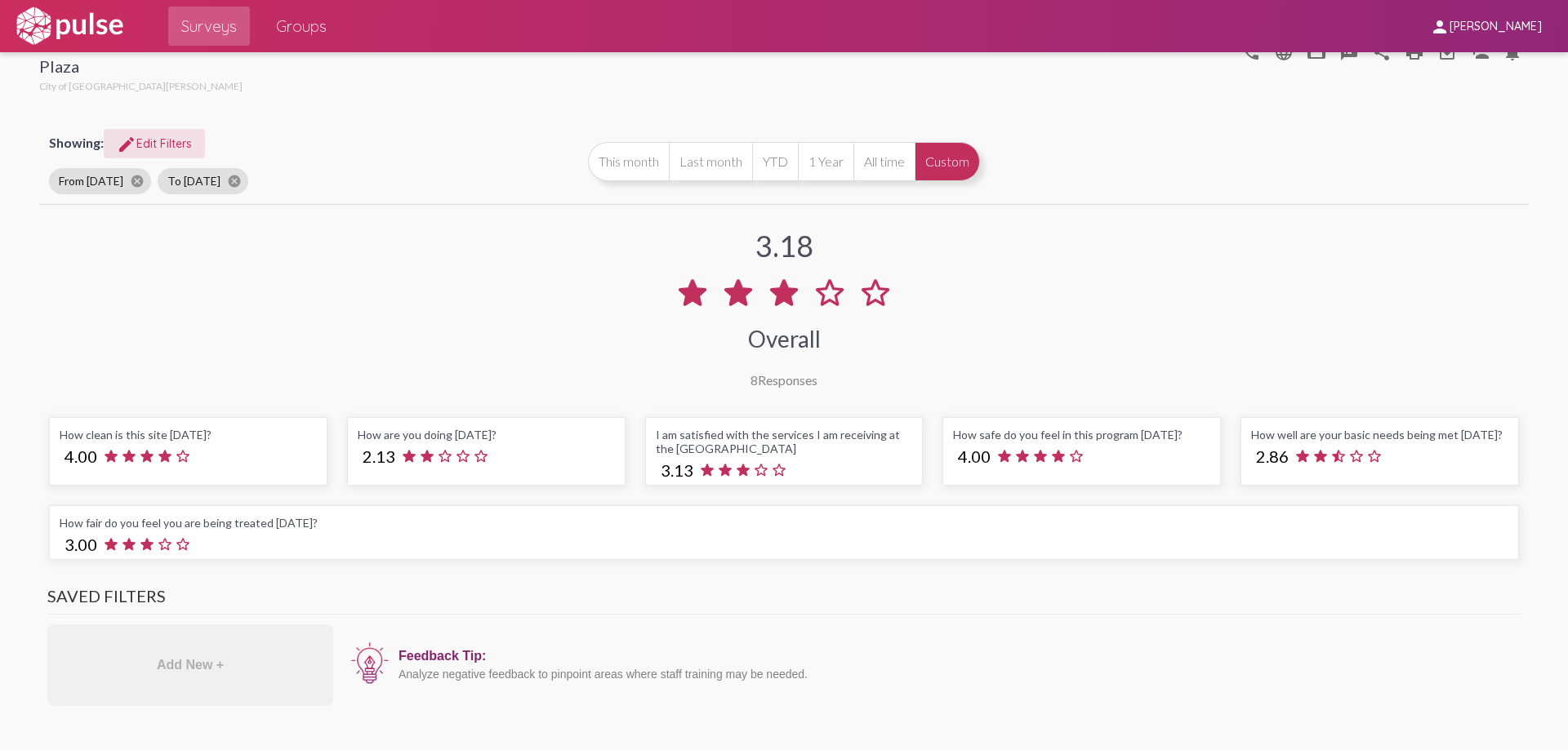
scroll to position [0, 0]
